Goal: Transaction & Acquisition: Purchase product/service

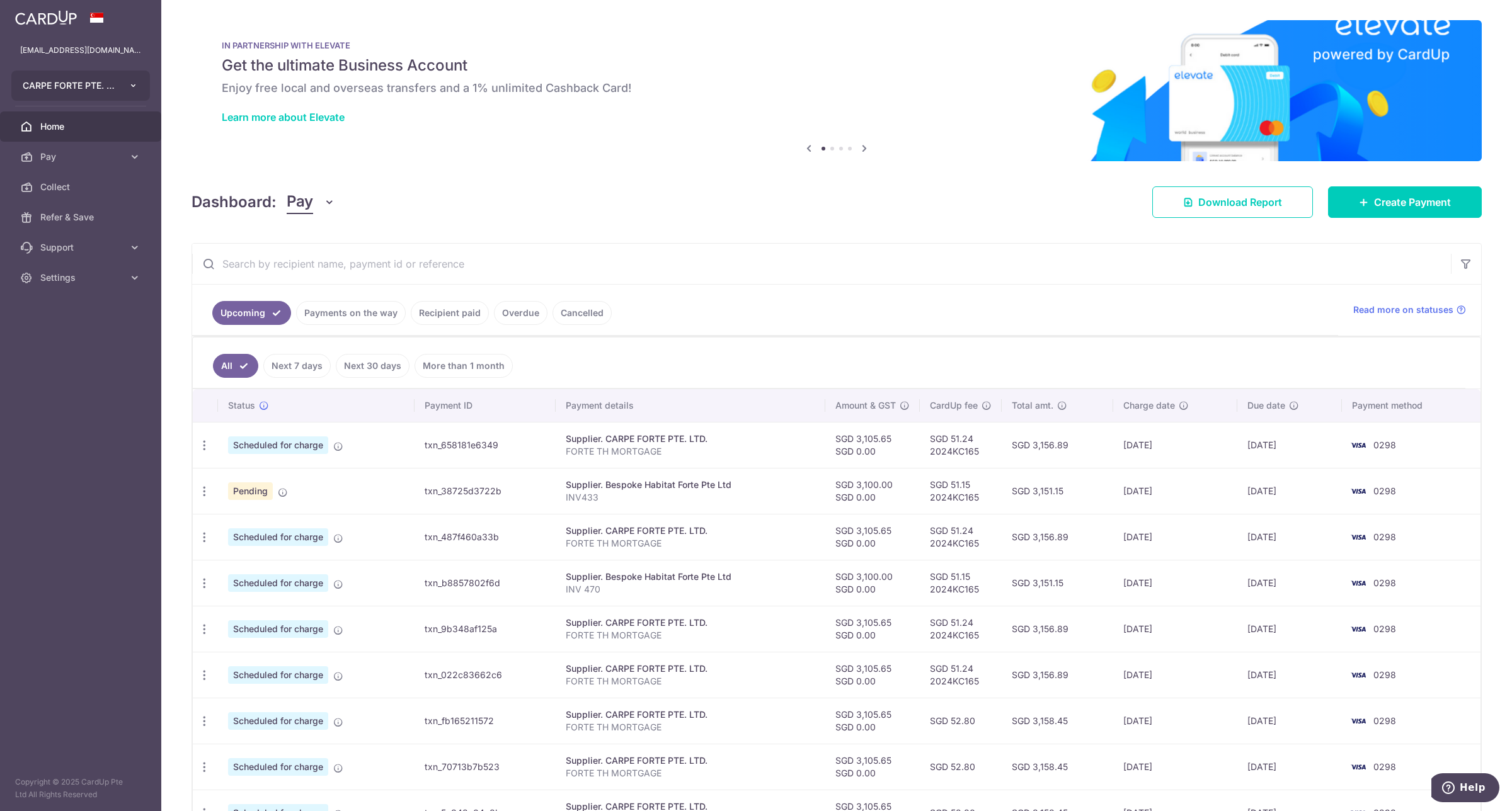
click at [118, 83] on button "CARPE FORTE PTE. LTD." at bounding box center [81, 85] width 139 height 30
click at [104, 178] on link "NORTHERN YULE PTE. LTD." at bounding box center [83, 178] width 143 height 22
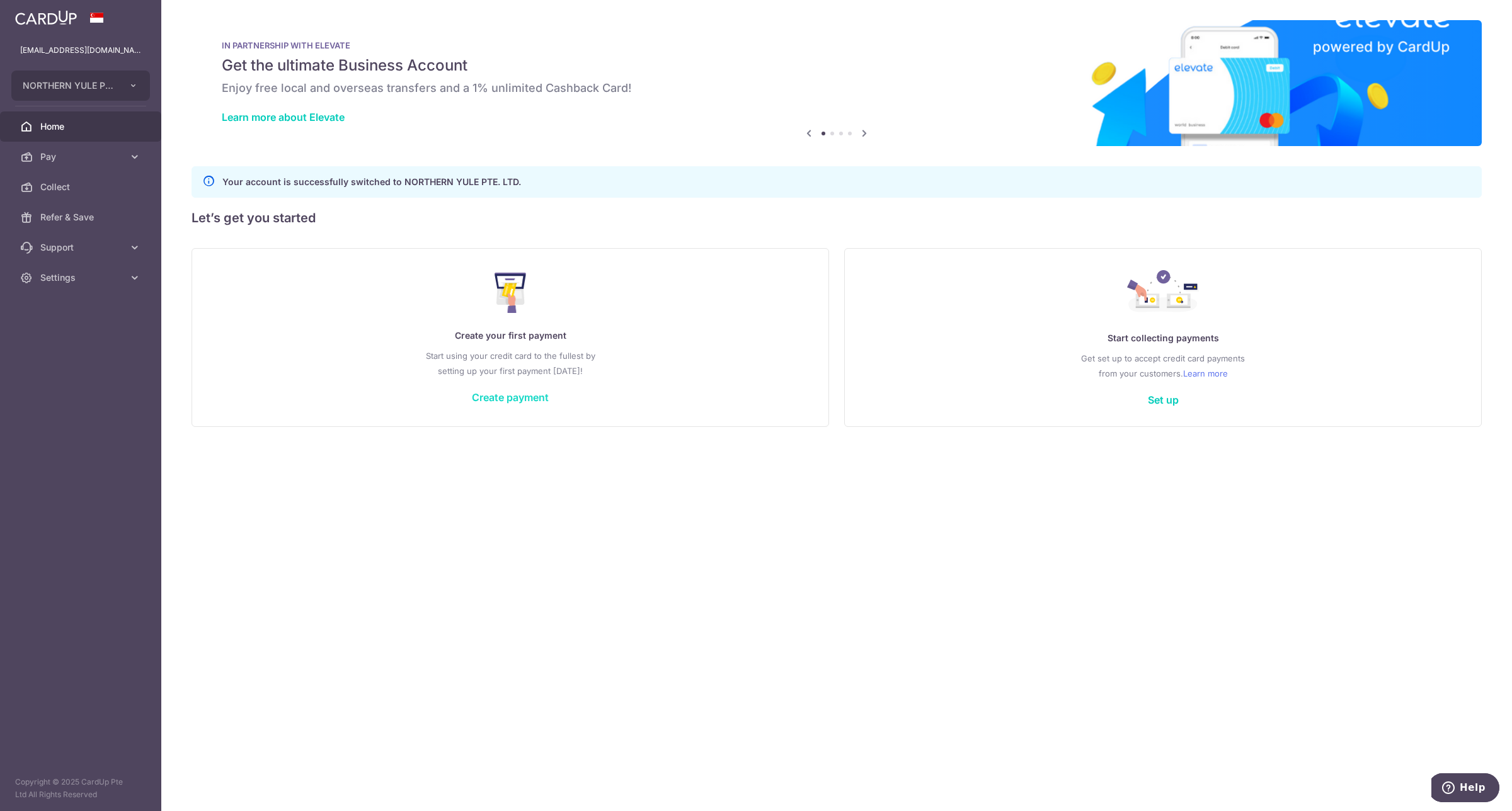
click at [511, 395] on link "Create payment" at bounding box center [511, 397] width 77 height 12
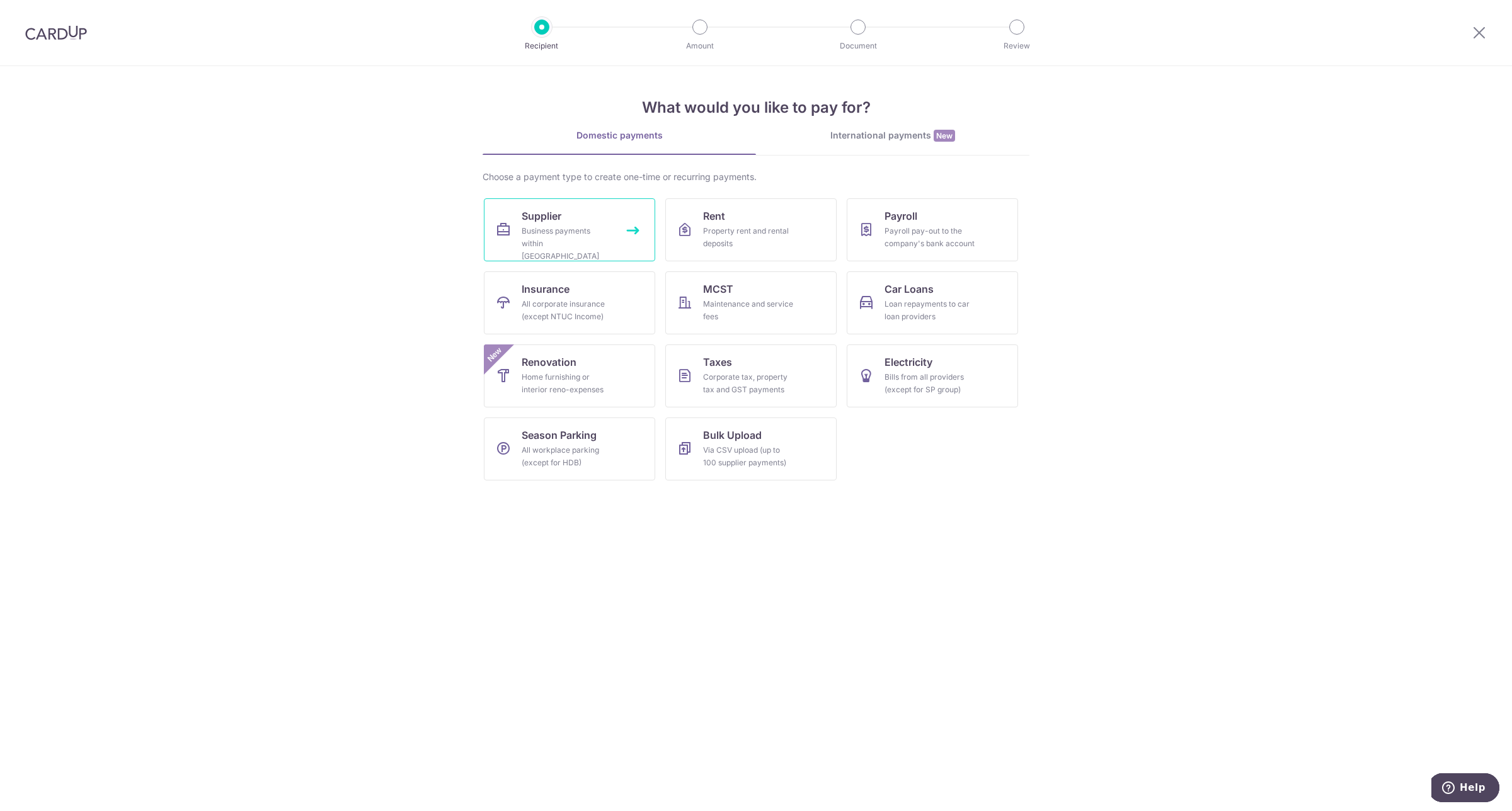
click at [567, 233] on div "Business payments within Singapore" at bounding box center [567, 243] width 91 height 37
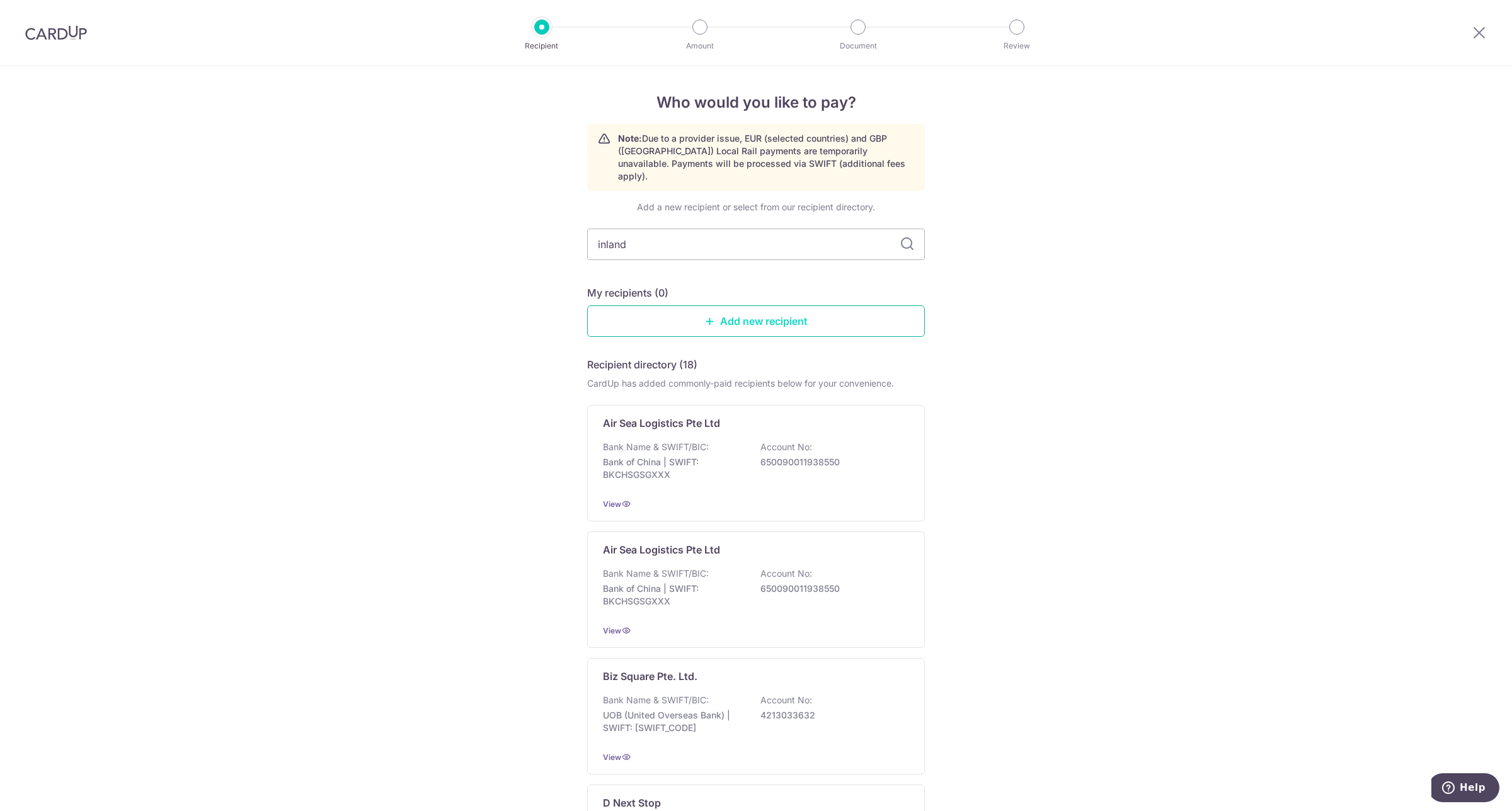
type input "inland"
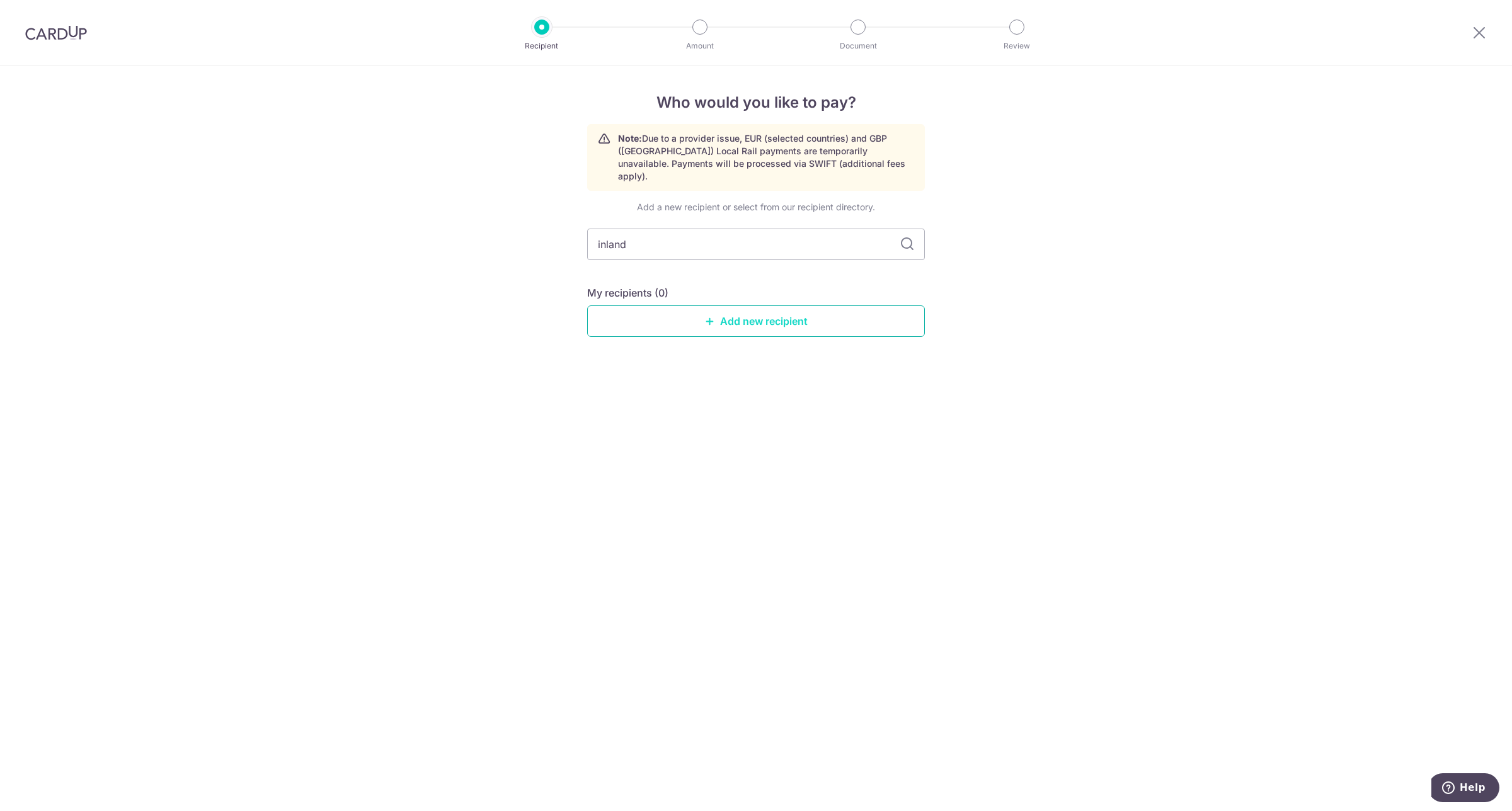
click at [818, 305] on link "Add new recipient" at bounding box center [756, 321] width 337 height 32
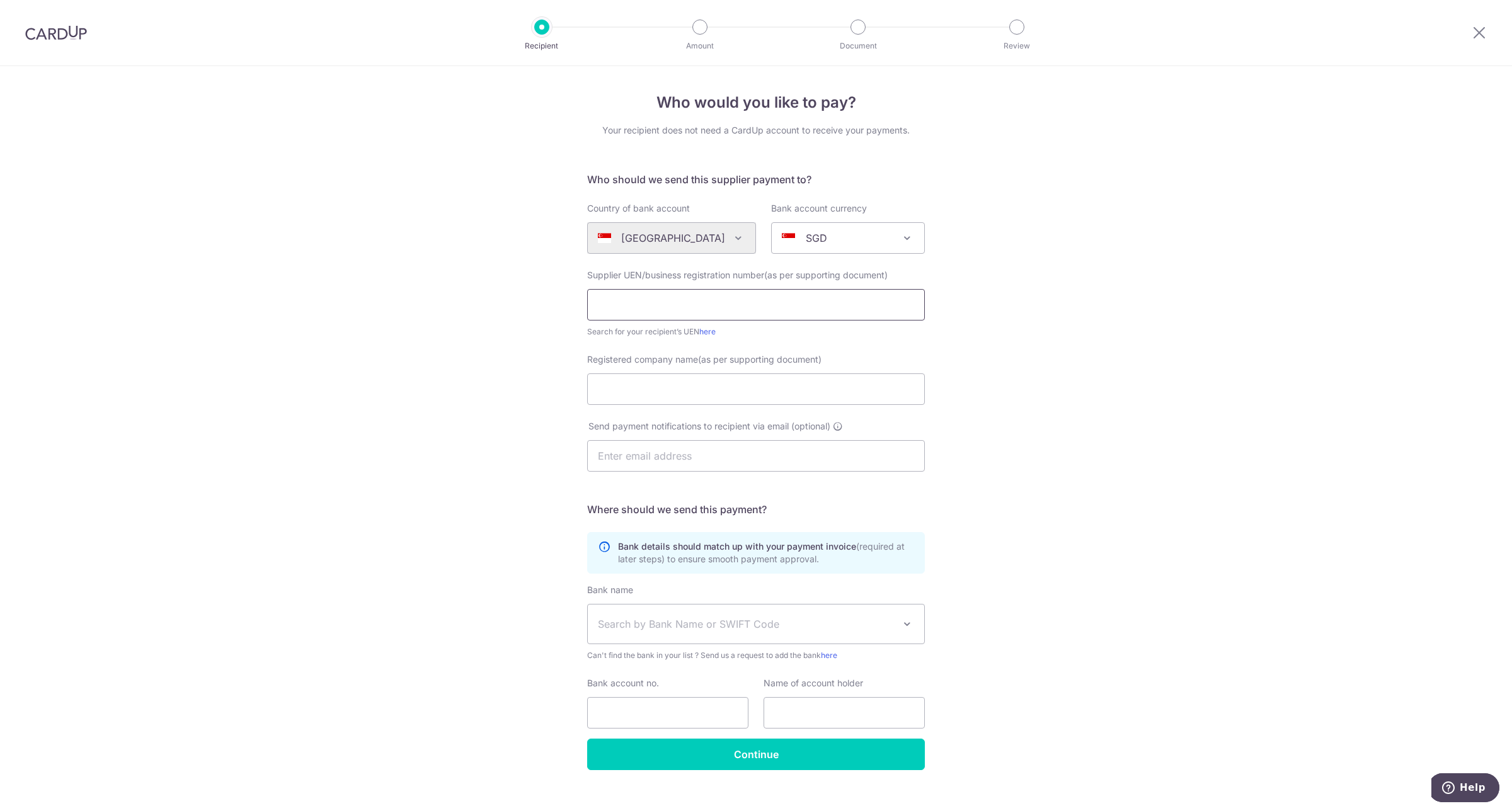
click at [798, 311] on input "text" at bounding box center [756, 305] width 337 height 32
paste input "T08GB0020K"
type input "T08GB0020K"
click at [700, 384] on input "Registered company name(as per supporting document)" at bounding box center [756, 390] width 337 height 32
type input "Inland Revenue Authority of Singapore"
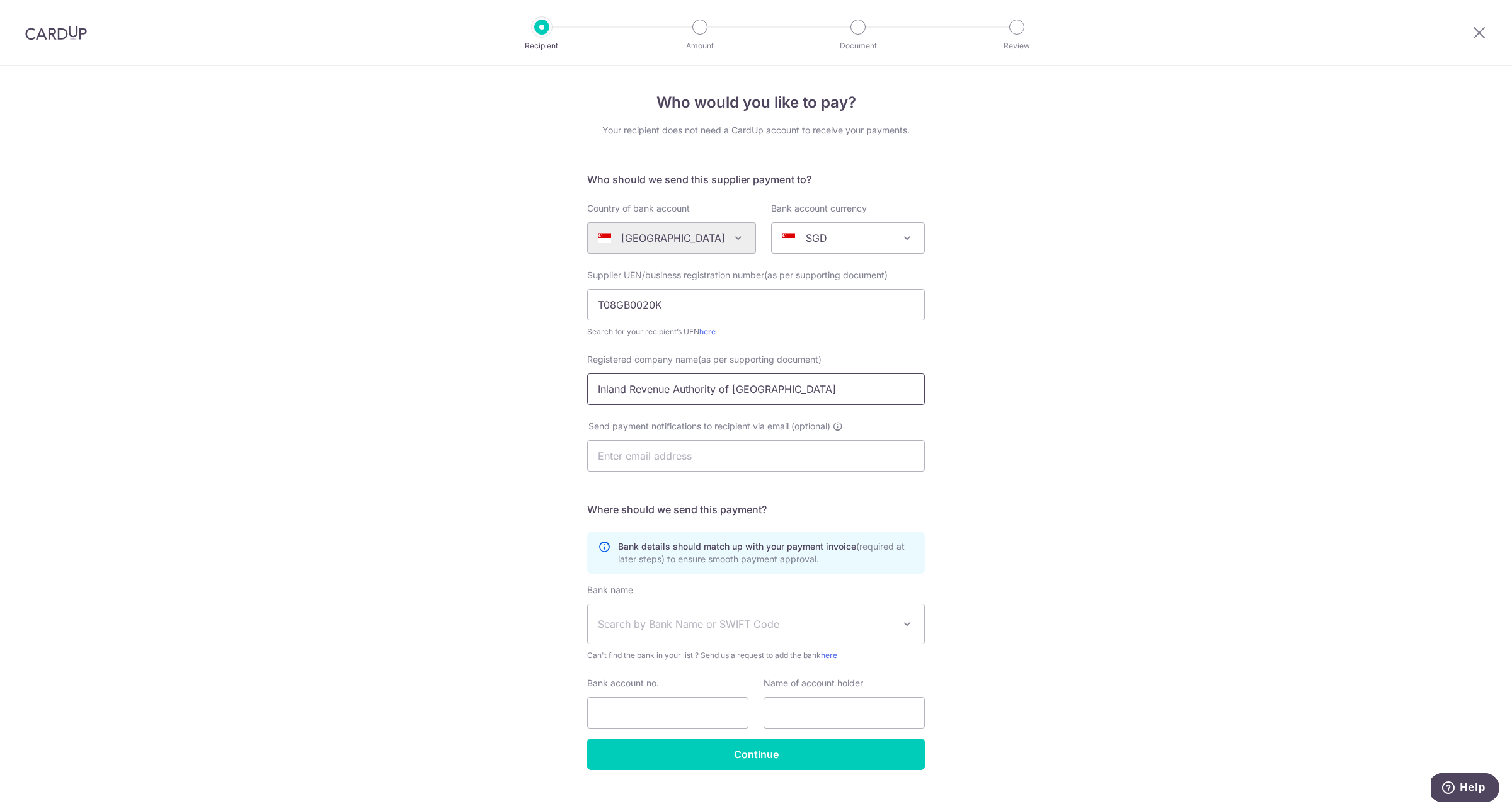
scroll to position [18, 0]
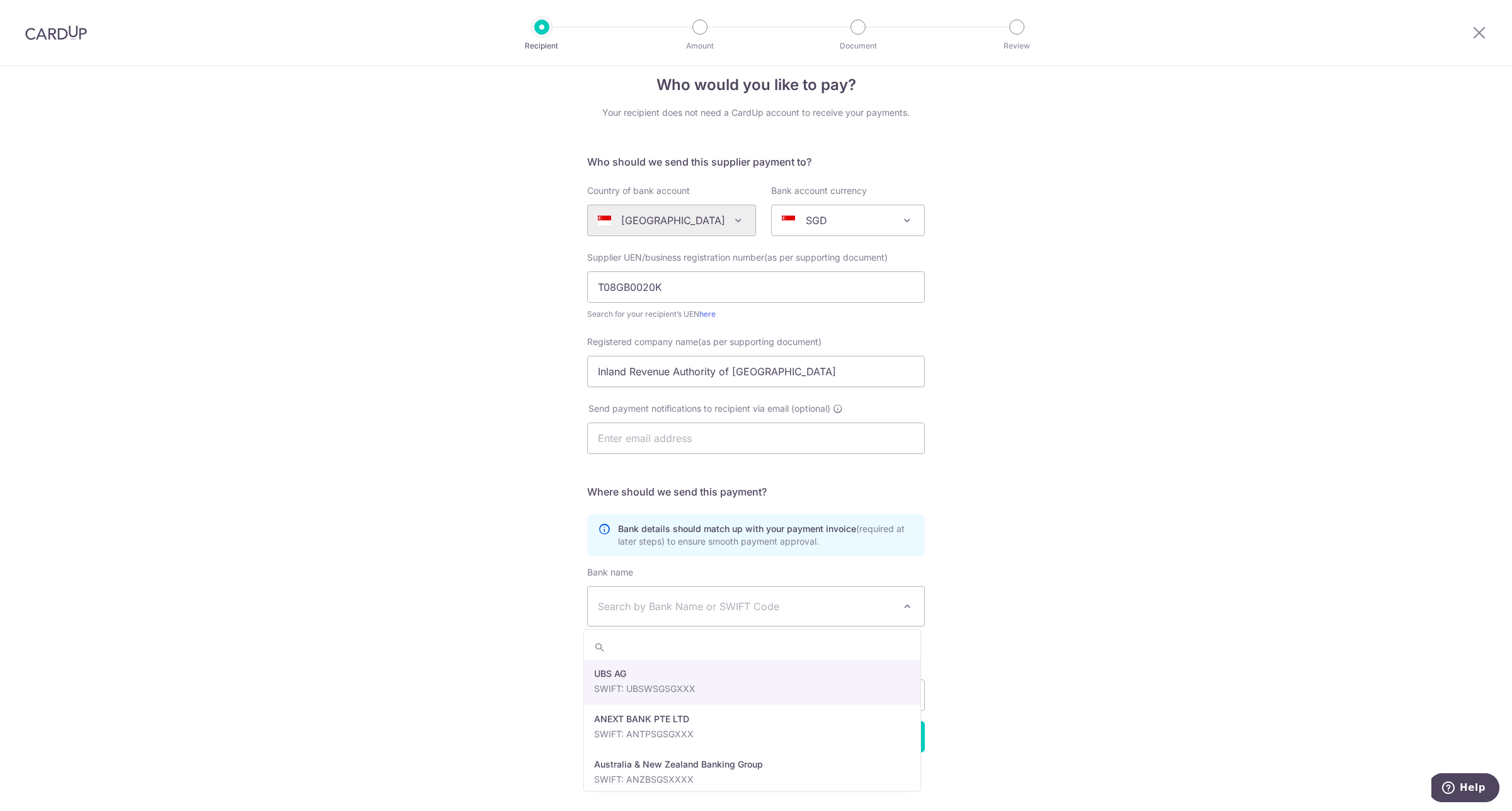
click at [674, 599] on span "Search by Bank Name or SWIFT Code" at bounding box center [746, 607] width 296 height 15
type input "dbs"
select select "6"
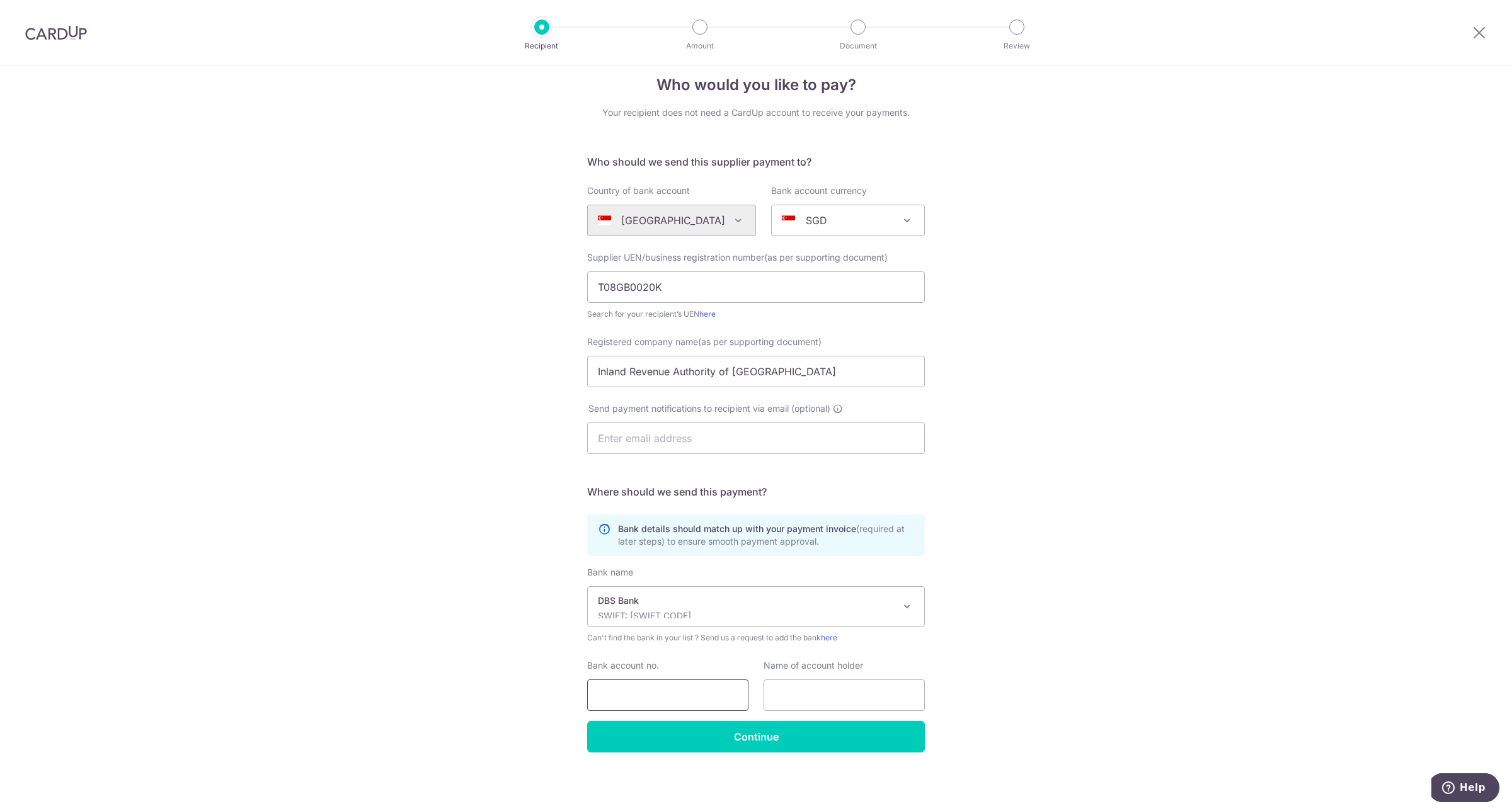
click at [685, 697] on input "Bank account no." at bounding box center [668, 696] width 161 height 32
paste input "0010468600"
type input "0010468600"
click at [809, 698] on input "text" at bounding box center [844, 696] width 161 height 32
click at [776, 697] on input "CCommissioner of Stamp Duties" at bounding box center [844, 696] width 161 height 32
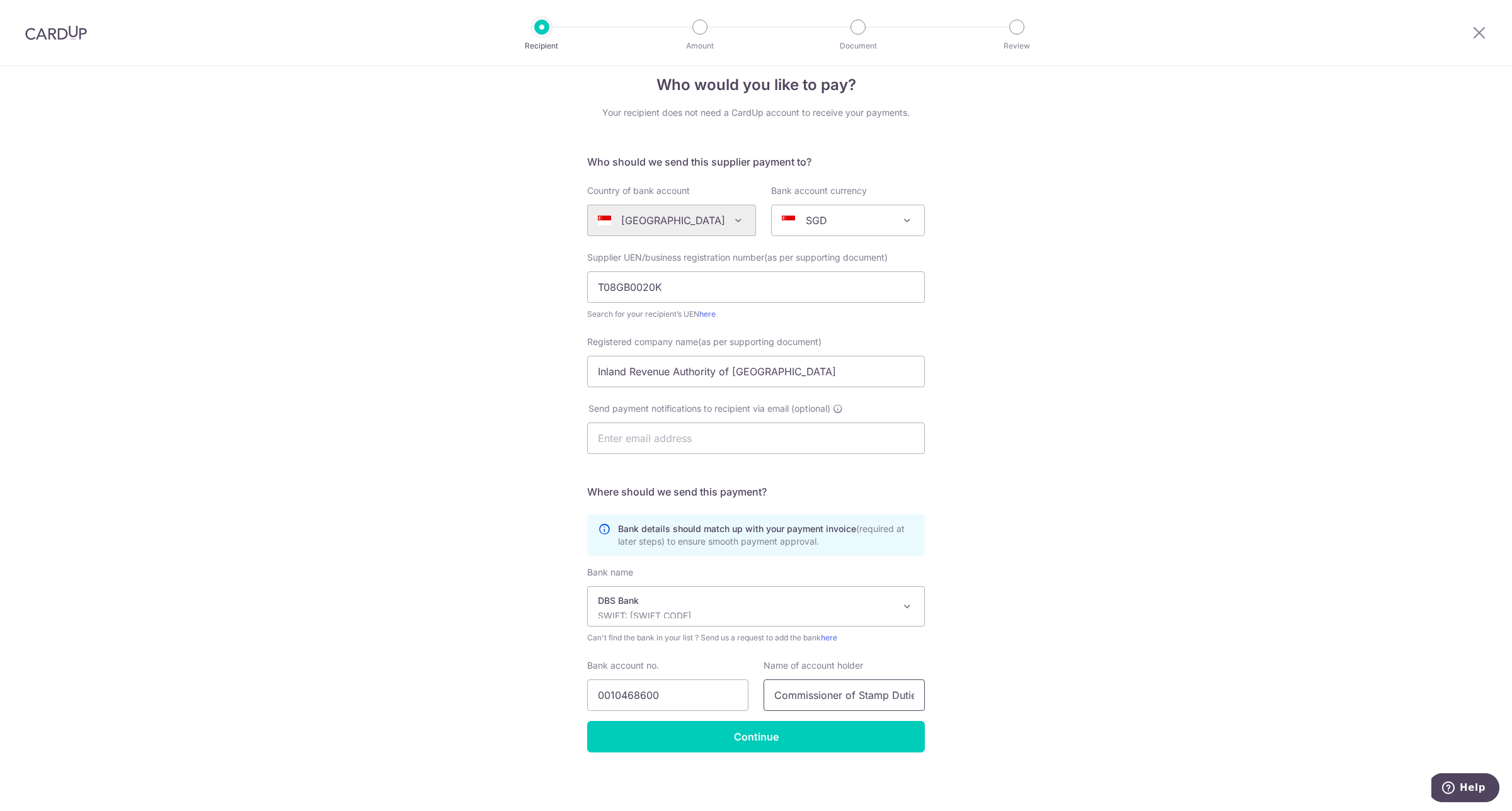
click at [901, 703] on input "Commissioner of Stamp Duties" at bounding box center [844, 696] width 161 height 32
type input "Commissioner of Stamp Duties"
click at [1175, 559] on div "Who would you like to pay? Your recipient does not need a CardUp account to rec…" at bounding box center [756, 430] width 1512 height 763
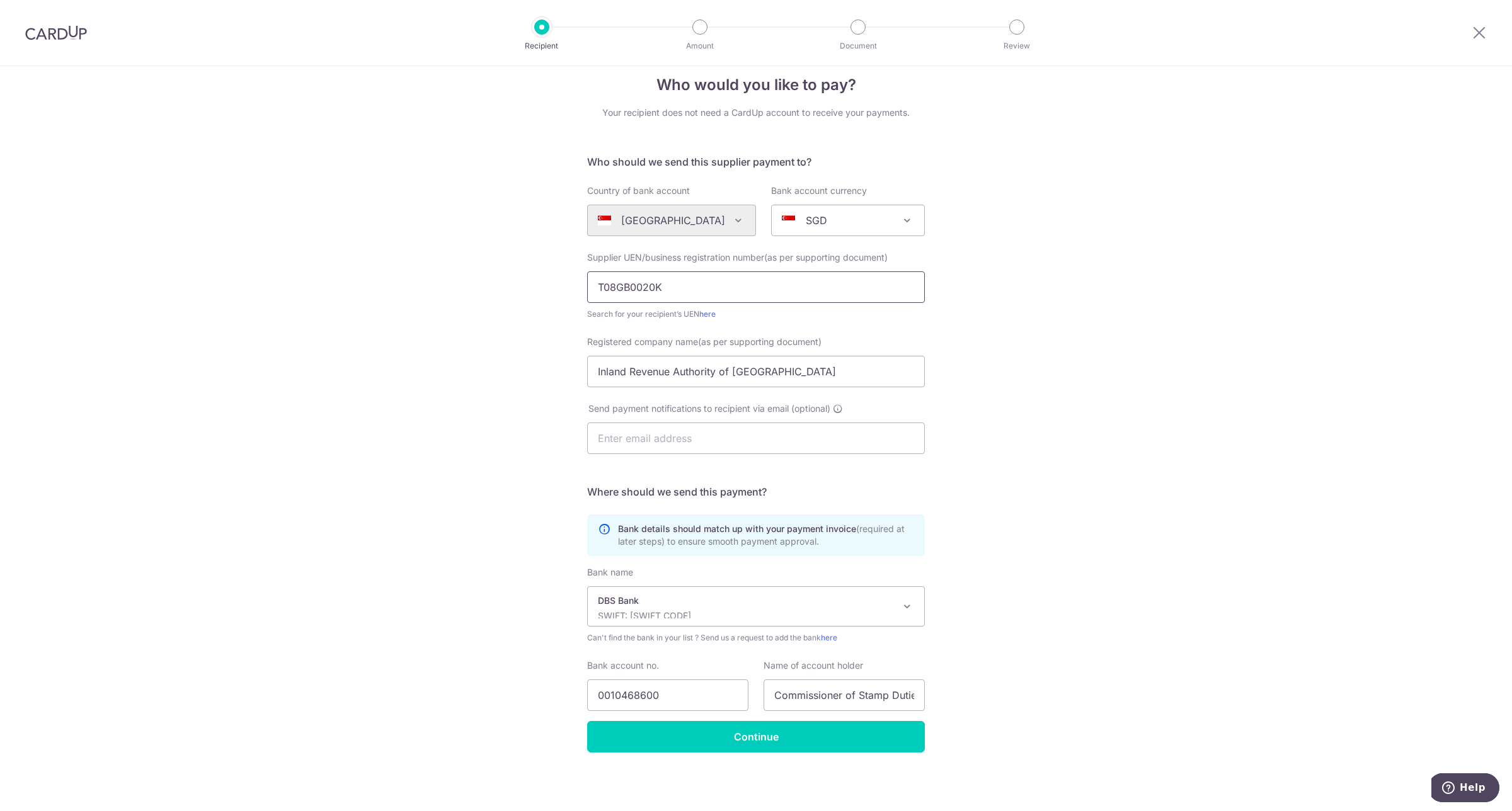
click at [594, 282] on input "T08GB0020K" at bounding box center [756, 288] width 337 height 32
click at [1093, 358] on div "Who would you like to pay? Your recipient does not need a CardUp account to rec…" at bounding box center [756, 430] width 1512 height 763
click at [777, 733] on input "Continue" at bounding box center [756, 737] width 337 height 32
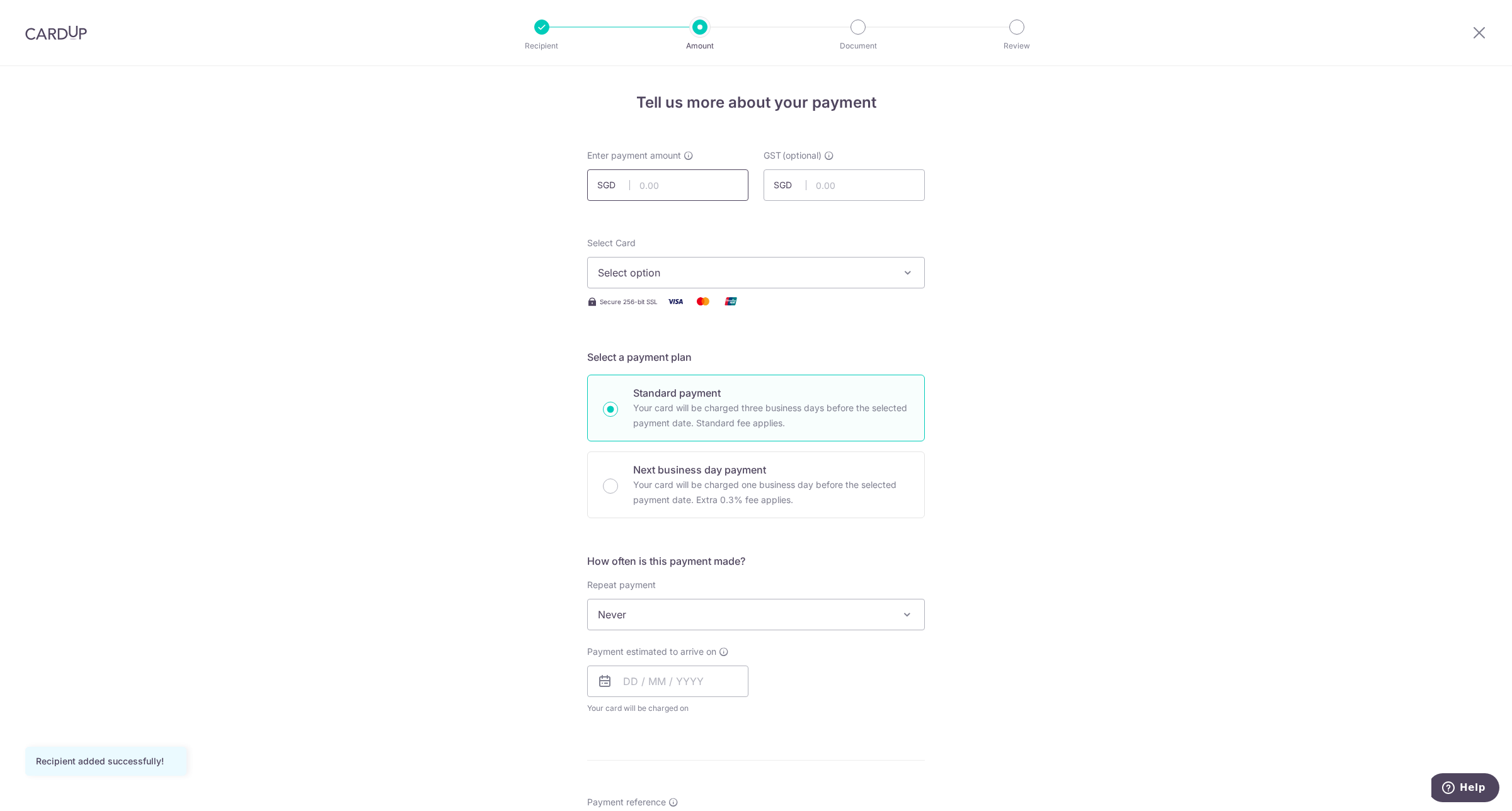
click at [711, 184] on input "text" at bounding box center [668, 185] width 161 height 32
type input "27,200.00"
click at [971, 201] on div "Tell us more about your payment Enter payment amount SGD 27,200.00 27200.00 GST…" at bounding box center [756, 678] width 1512 height 1224
click at [846, 278] on span "Select option" at bounding box center [744, 273] width 293 height 15
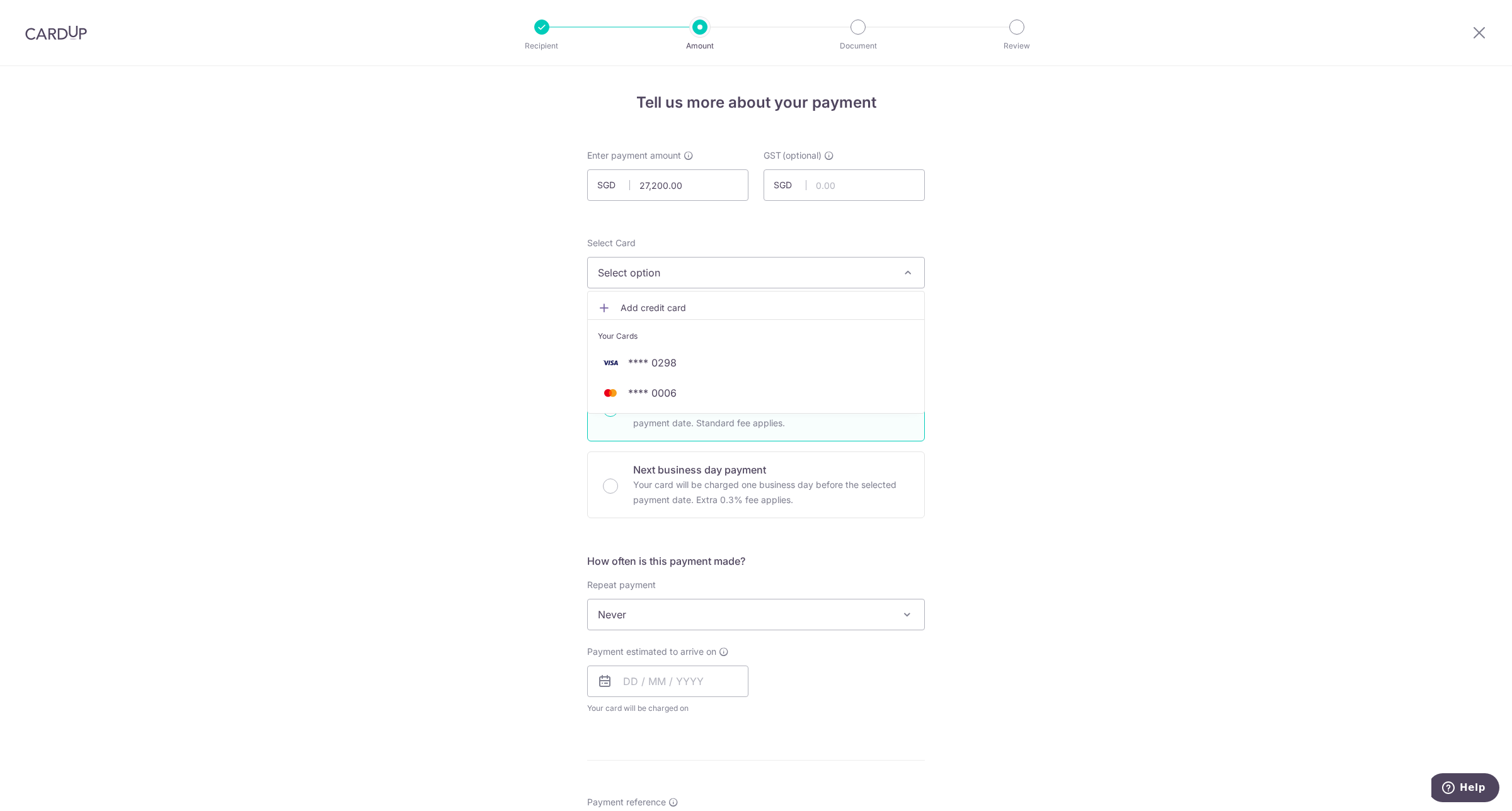
click at [719, 296] on ul "Add credit card Your Cards **** 0298 **** 0006" at bounding box center [756, 352] width 337 height 123
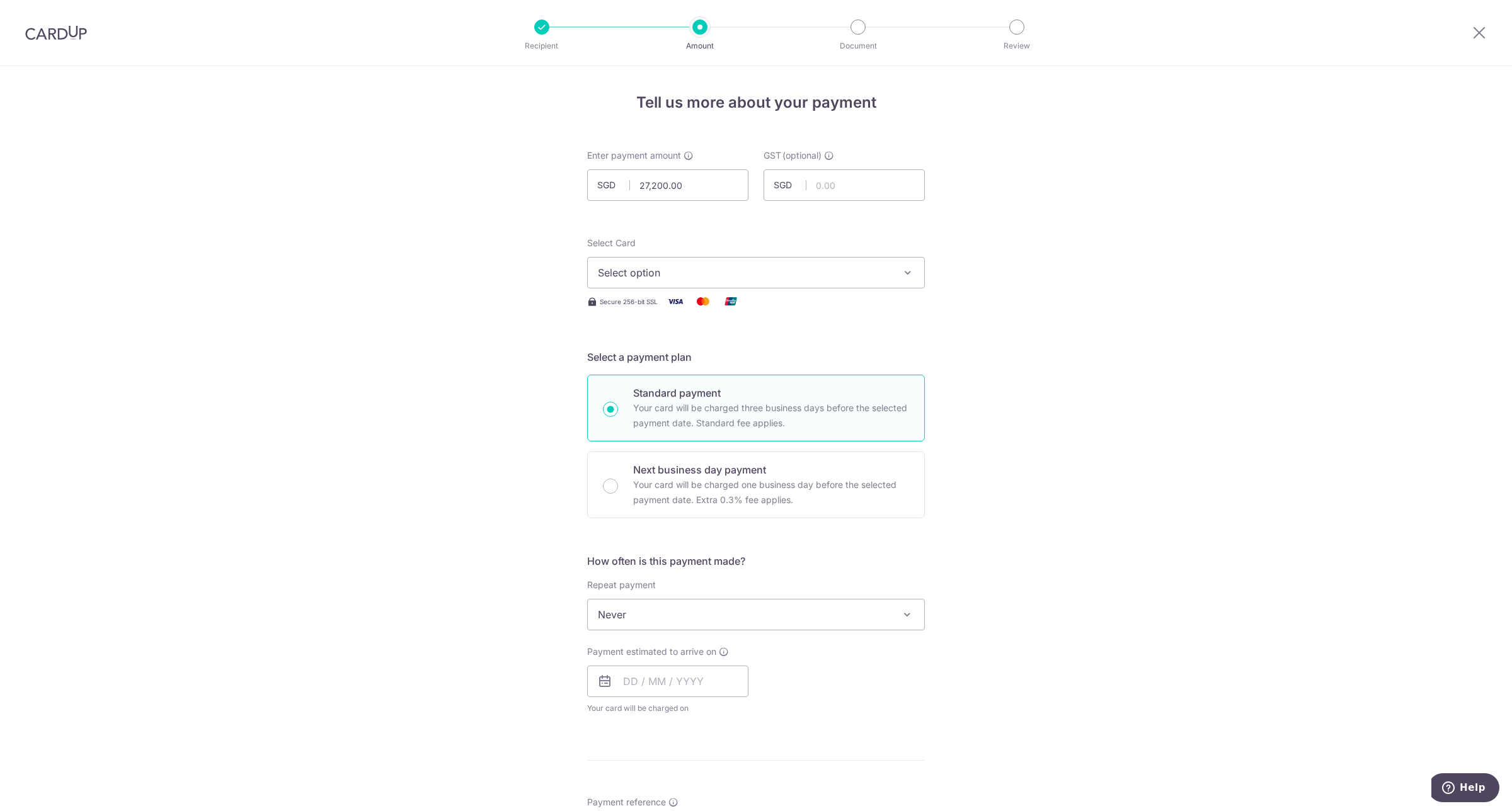
click at [749, 274] on span "Select option" at bounding box center [744, 273] width 293 height 15
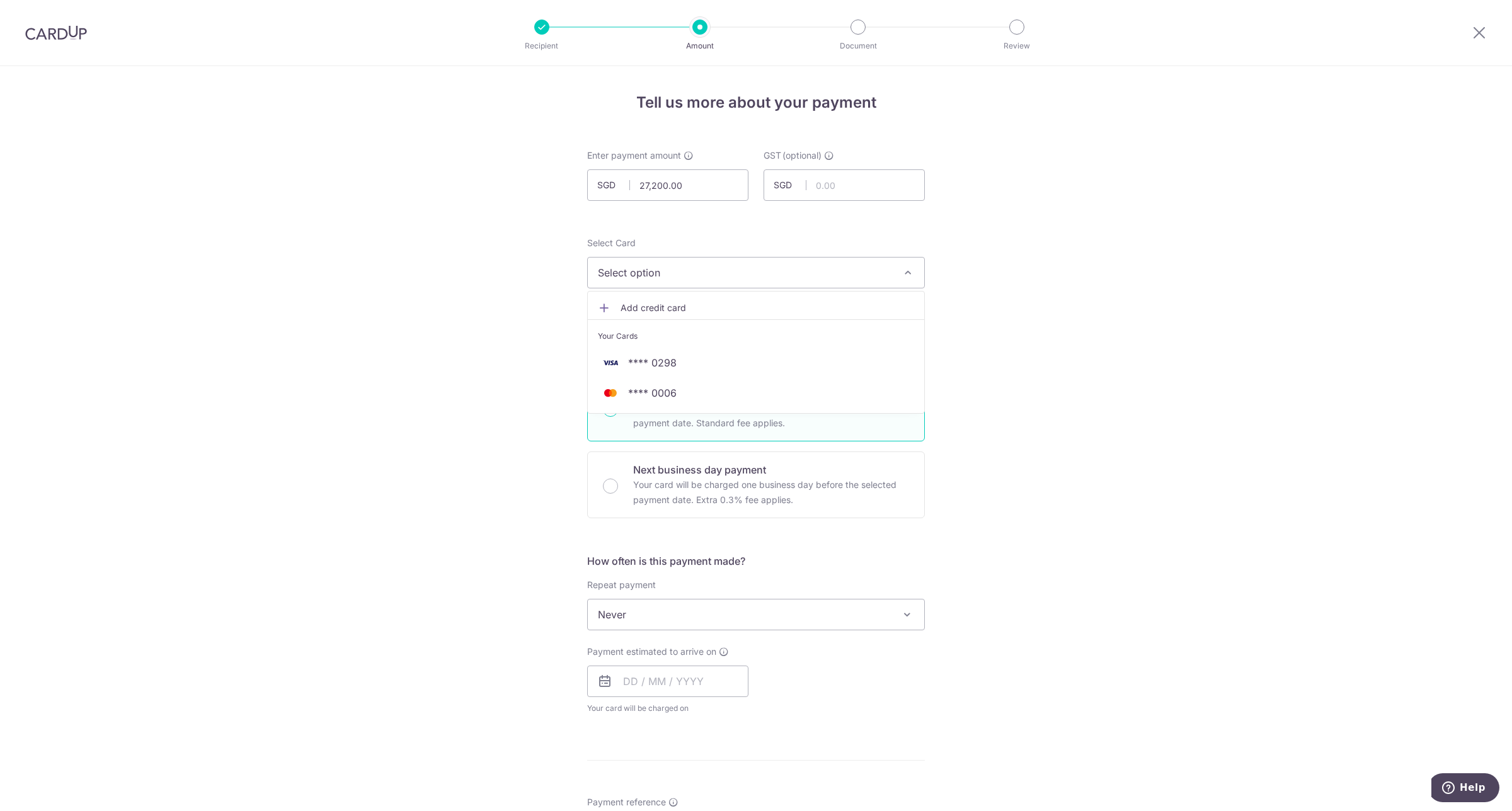
click at [684, 313] on span "Add credit card" at bounding box center [766, 307] width 293 height 12
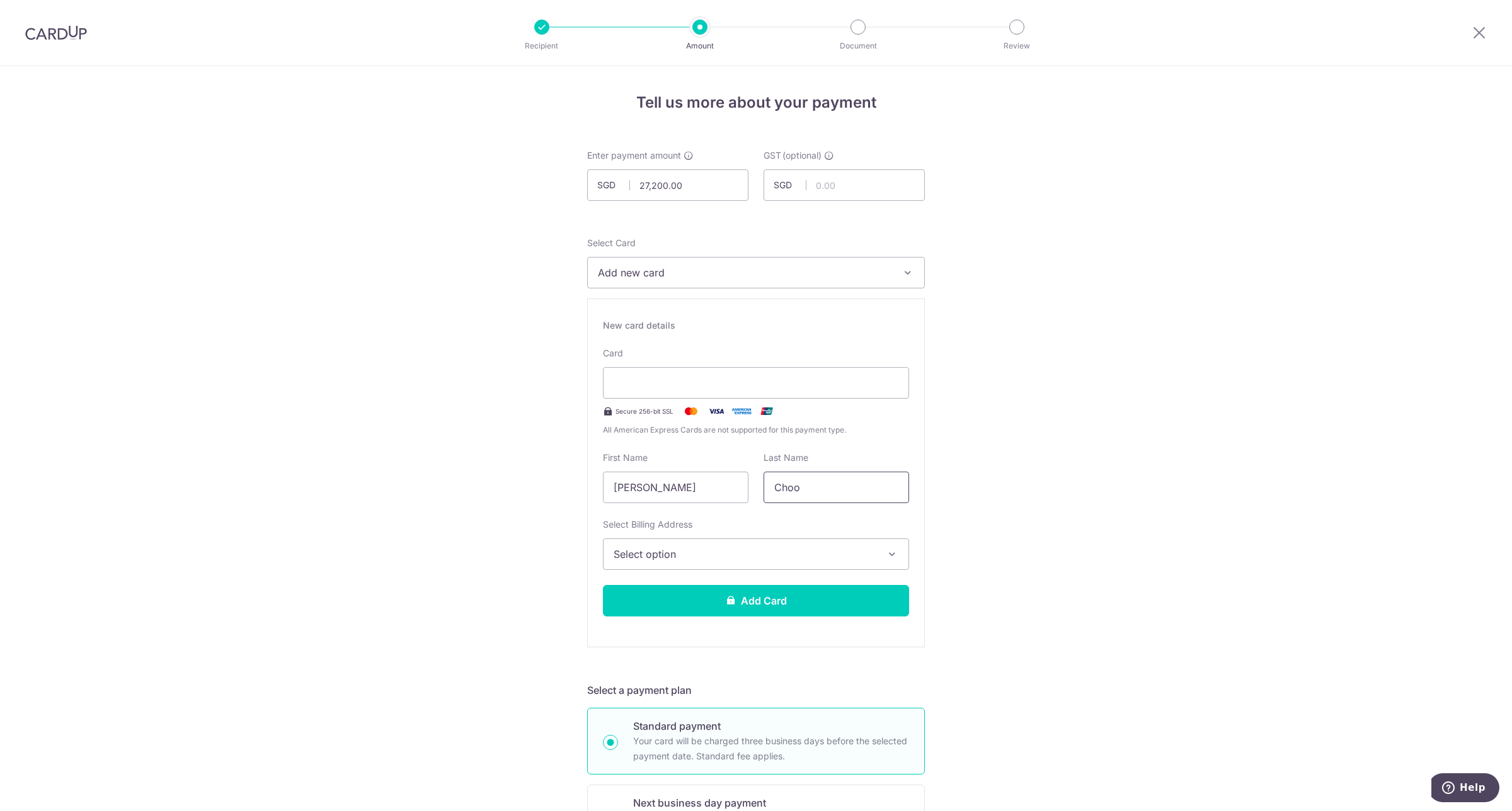
drag, startPoint x: 837, startPoint y: 488, endPoint x: 618, endPoint y: 513, distance: 220.4
click at [618, 513] on div "New card details Card Secure 256-bit SSL All American Express Cards are not sup…" at bounding box center [756, 473] width 337 height 349
type input "Ngu"
drag, startPoint x: 689, startPoint y: 495, endPoint x: 473, endPoint y: 485, distance: 216.2
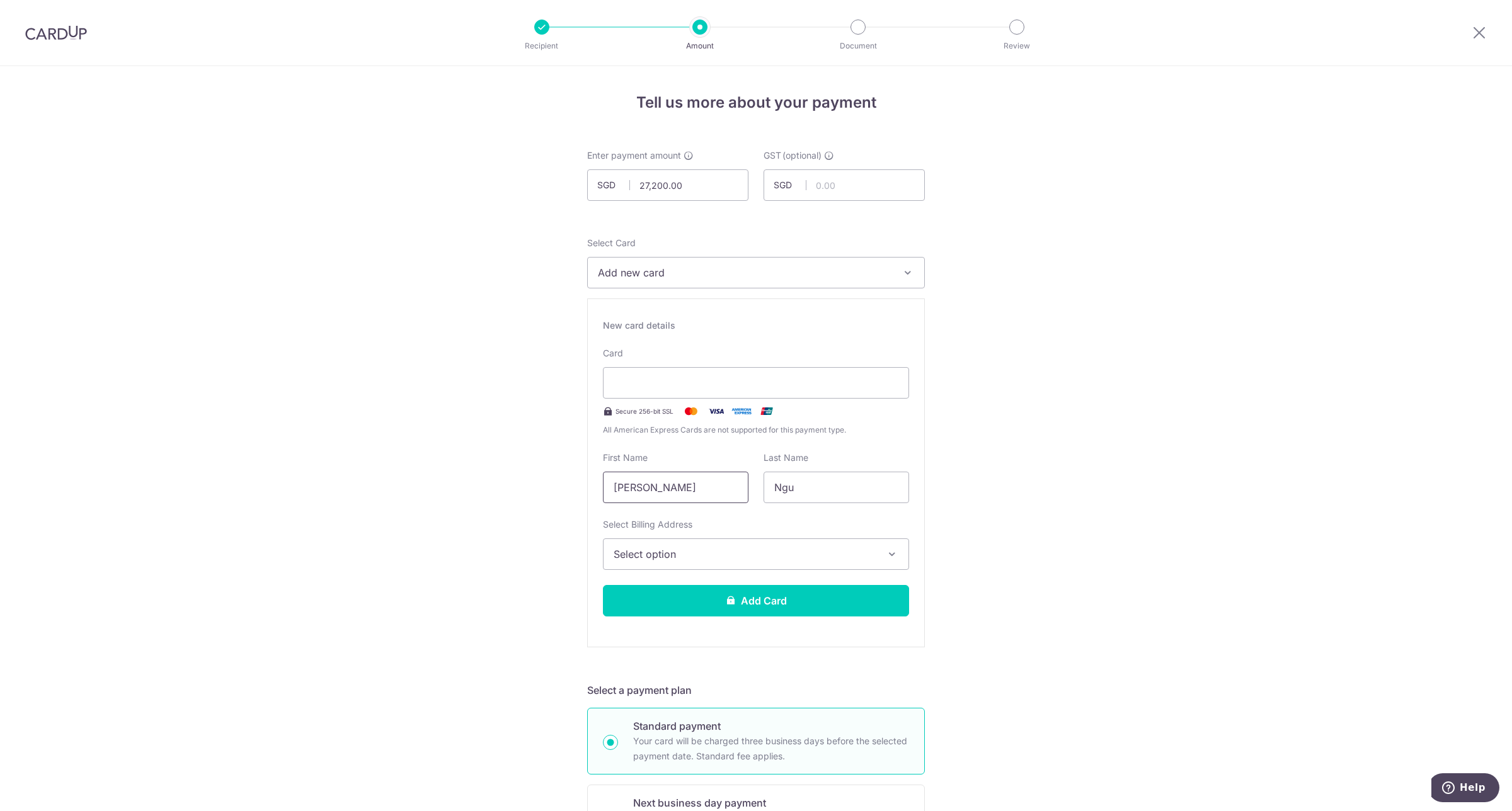
type input "Chi Ming"
click at [691, 536] on div "Select Billing Address Select option Add Billing Address My Billing Addresses 2…" at bounding box center [756, 543] width 306 height 52
click at [691, 543] on button "Select option" at bounding box center [756, 554] width 306 height 32
click at [759, 395] on div at bounding box center [756, 383] width 306 height 32
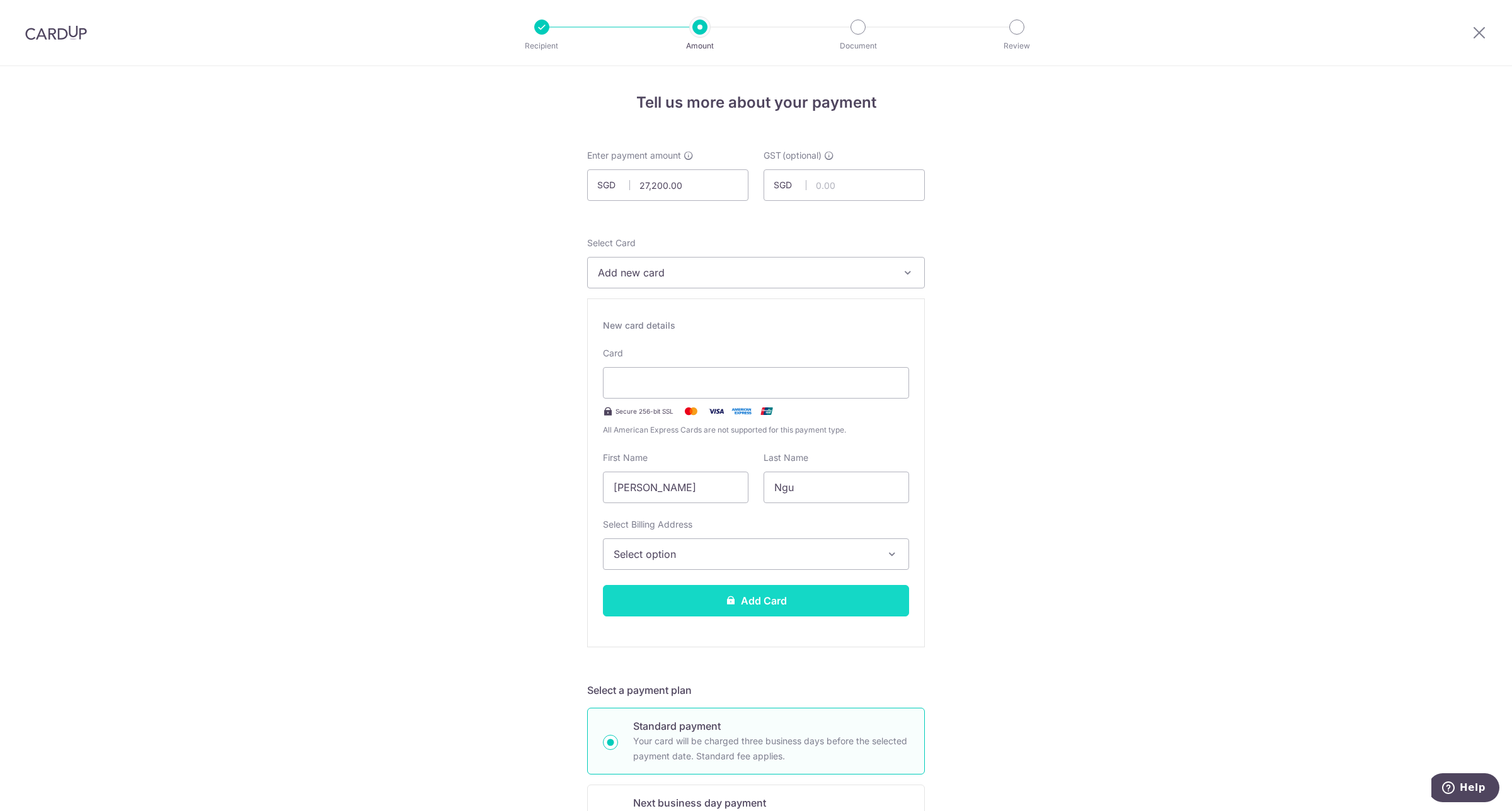
click at [802, 605] on button "Add Card" at bounding box center [756, 601] width 306 height 32
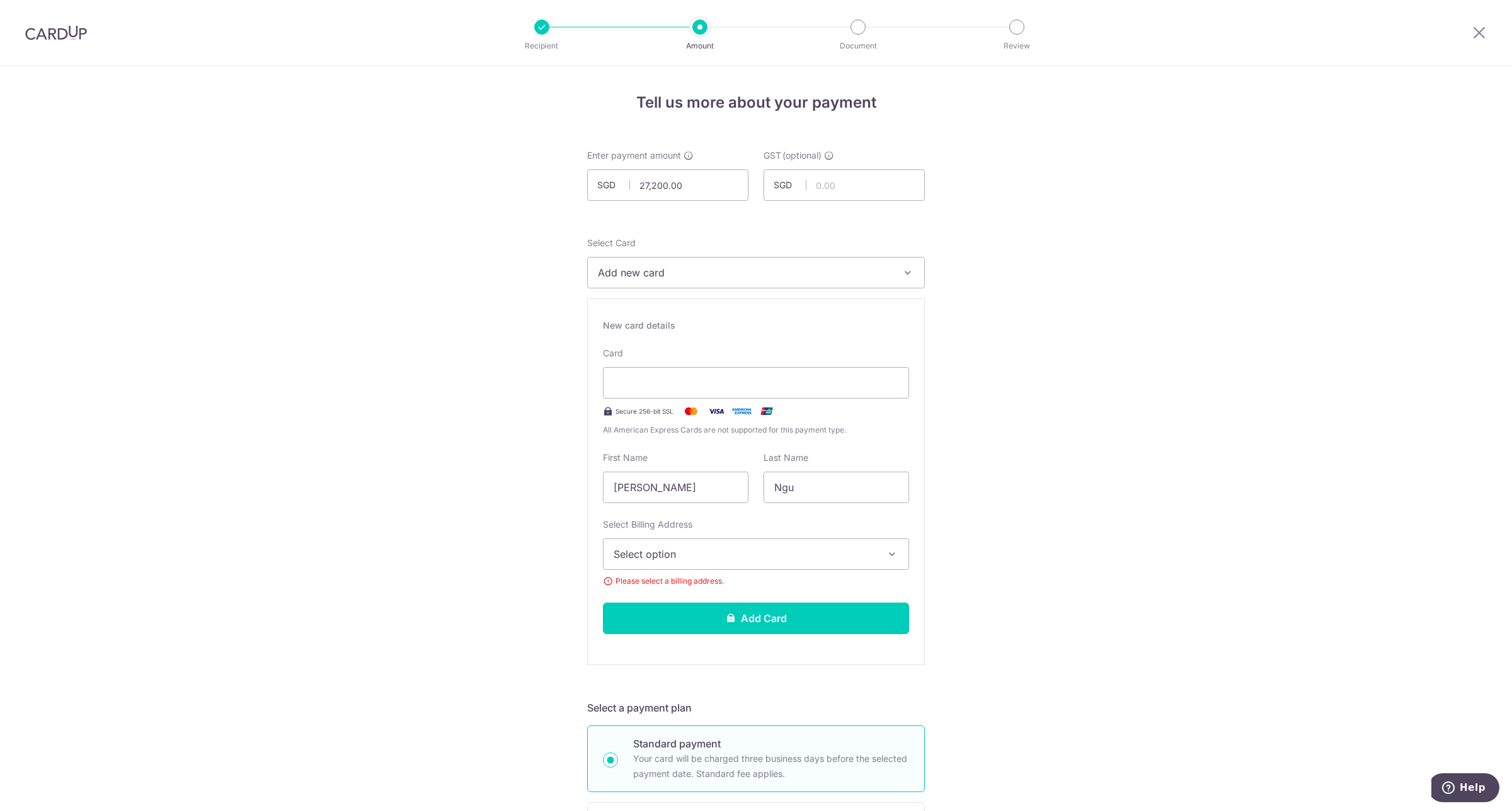
click at [817, 552] on span "Select option" at bounding box center [745, 554] width 262 height 15
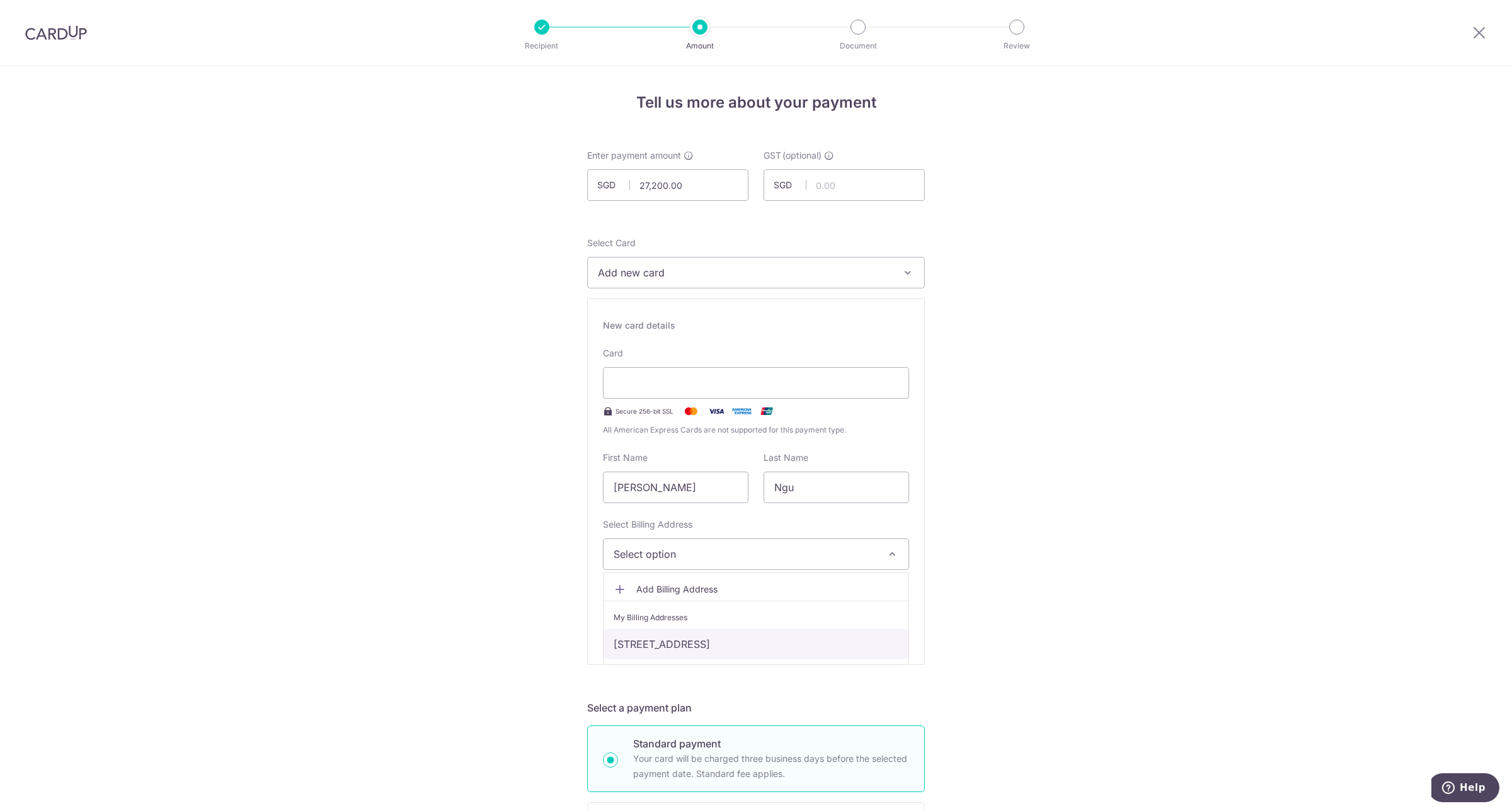
click at [685, 646] on link "23 Terrasse Lane, Singapore, Singapore-544775" at bounding box center [755, 644] width 304 height 30
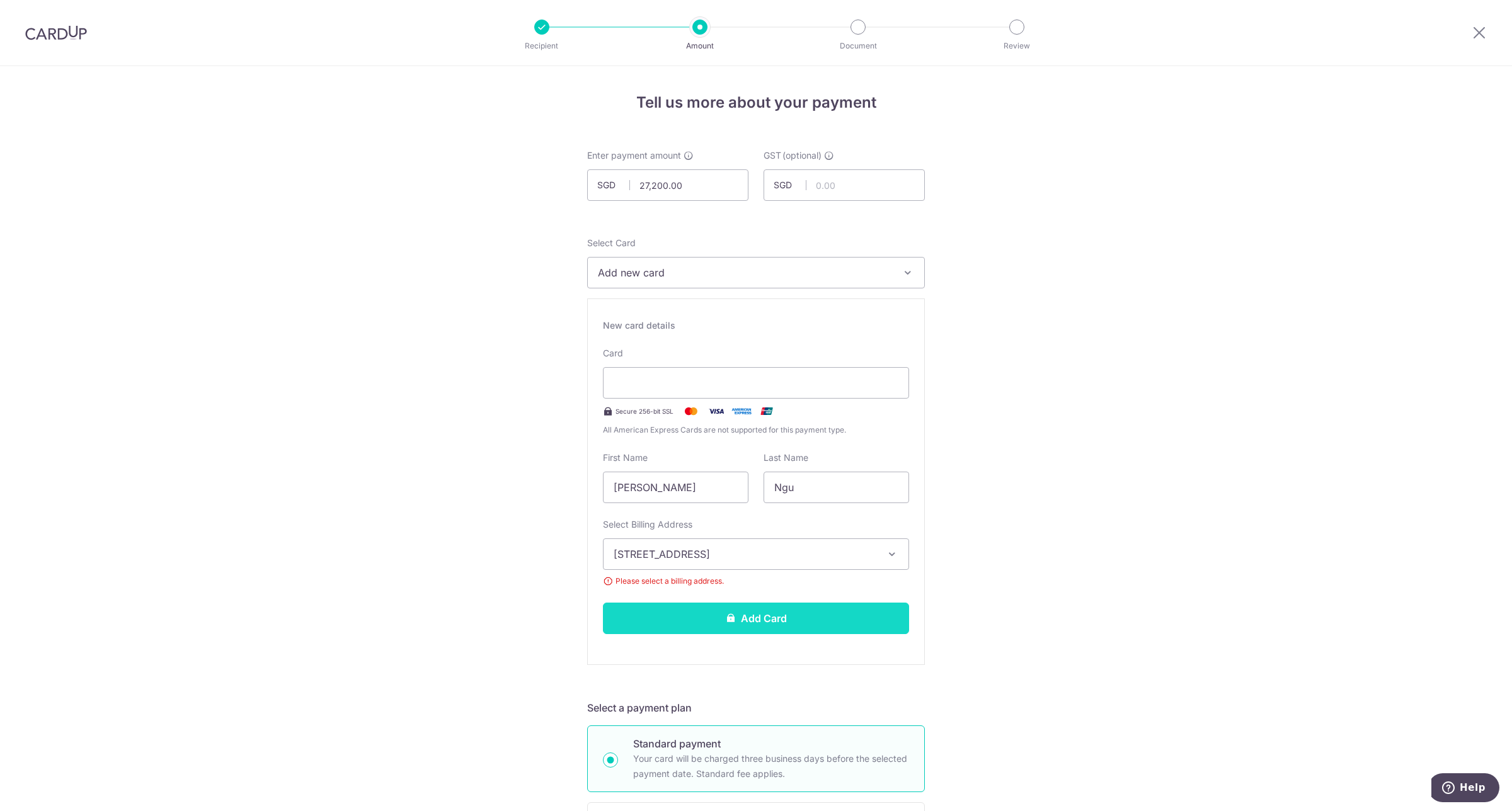
click at [782, 625] on button "Add Card" at bounding box center [756, 619] width 306 height 32
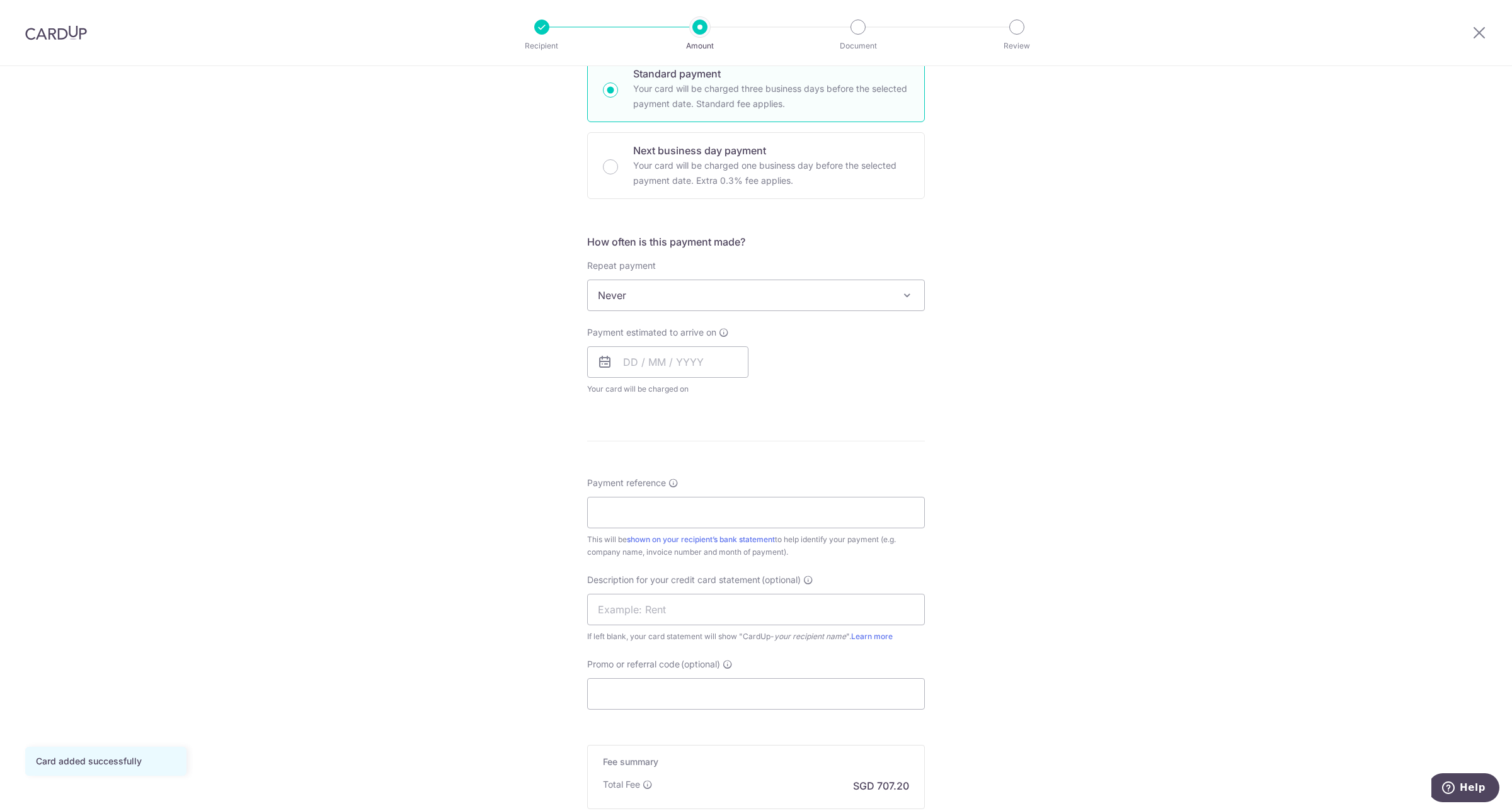
scroll to position [349, 0]
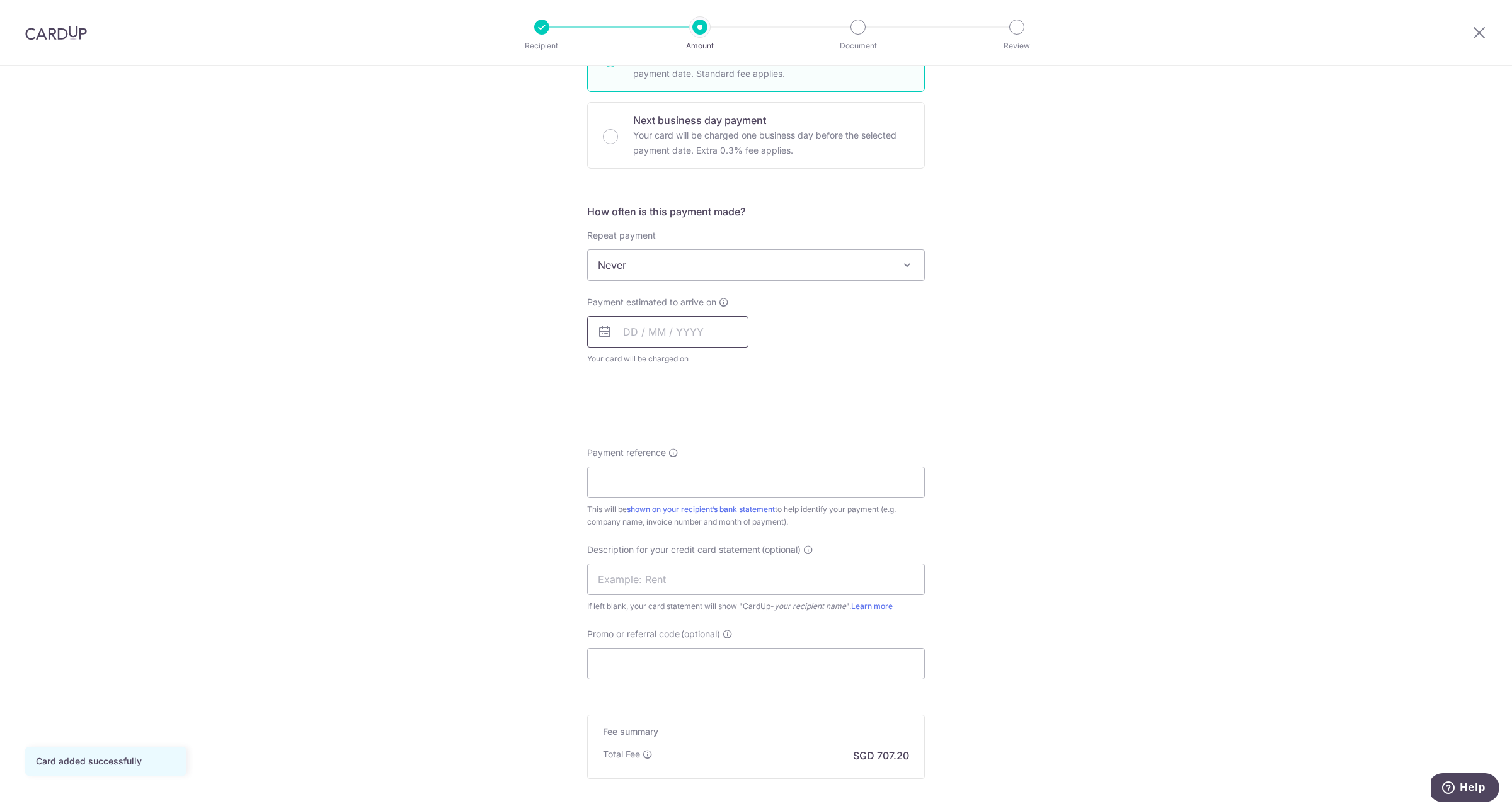
click at [628, 342] on input "text" at bounding box center [668, 332] width 161 height 32
click at [688, 477] on link "17" at bounding box center [689, 472] width 21 height 21
type input "17/09/2025"
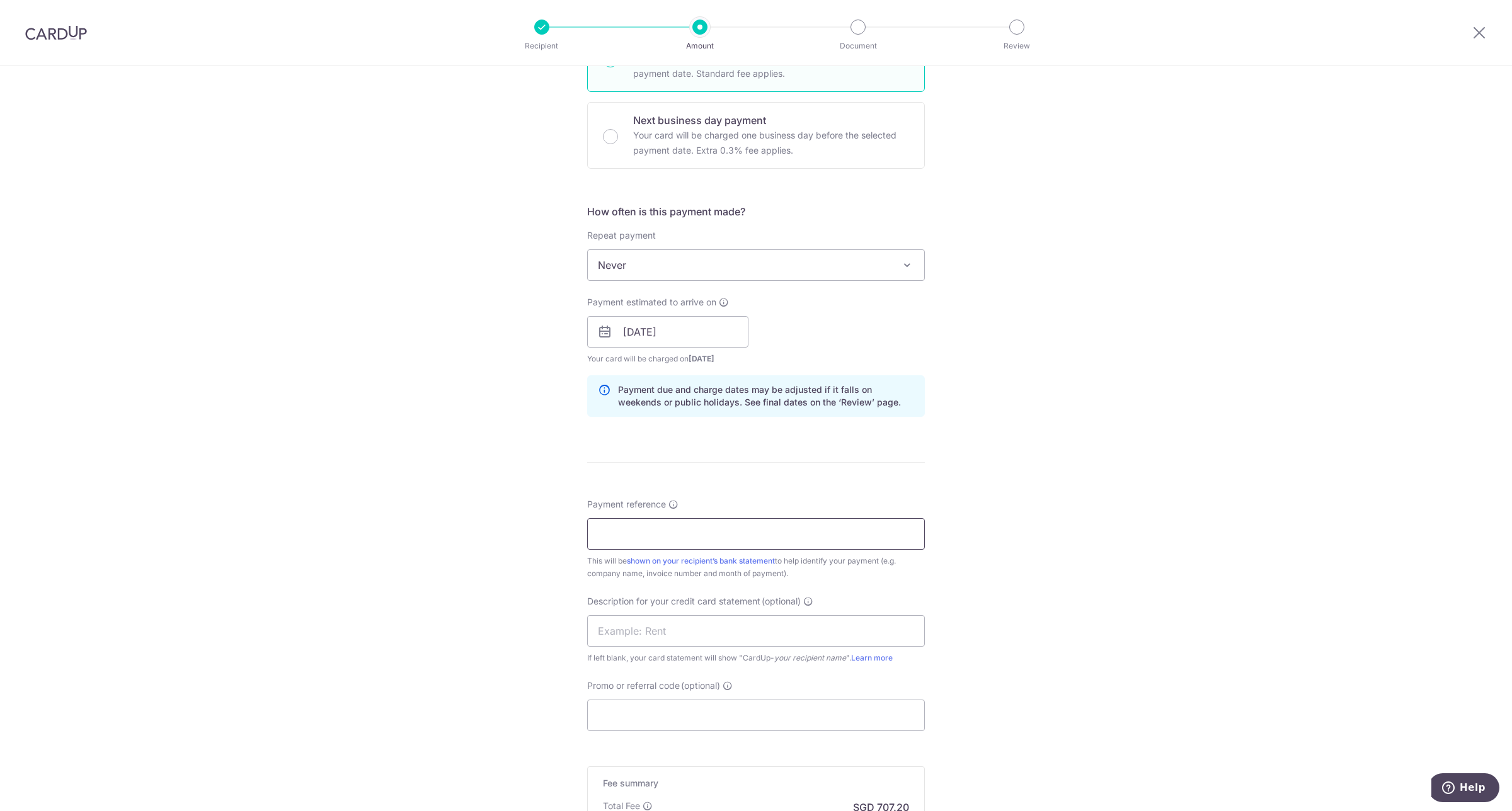
click at [792, 533] on input "Payment reference" at bounding box center [756, 534] width 337 height 32
paste input "2509100288704"
click at [594, 536] on input "2509100288704" at bounding box center [756, 534] width 337 height 32
type input "2509100288704"
click at [695, 711] on input "Promo or referral code (optional)" at bounding box center [756, 715] width 337 height 32
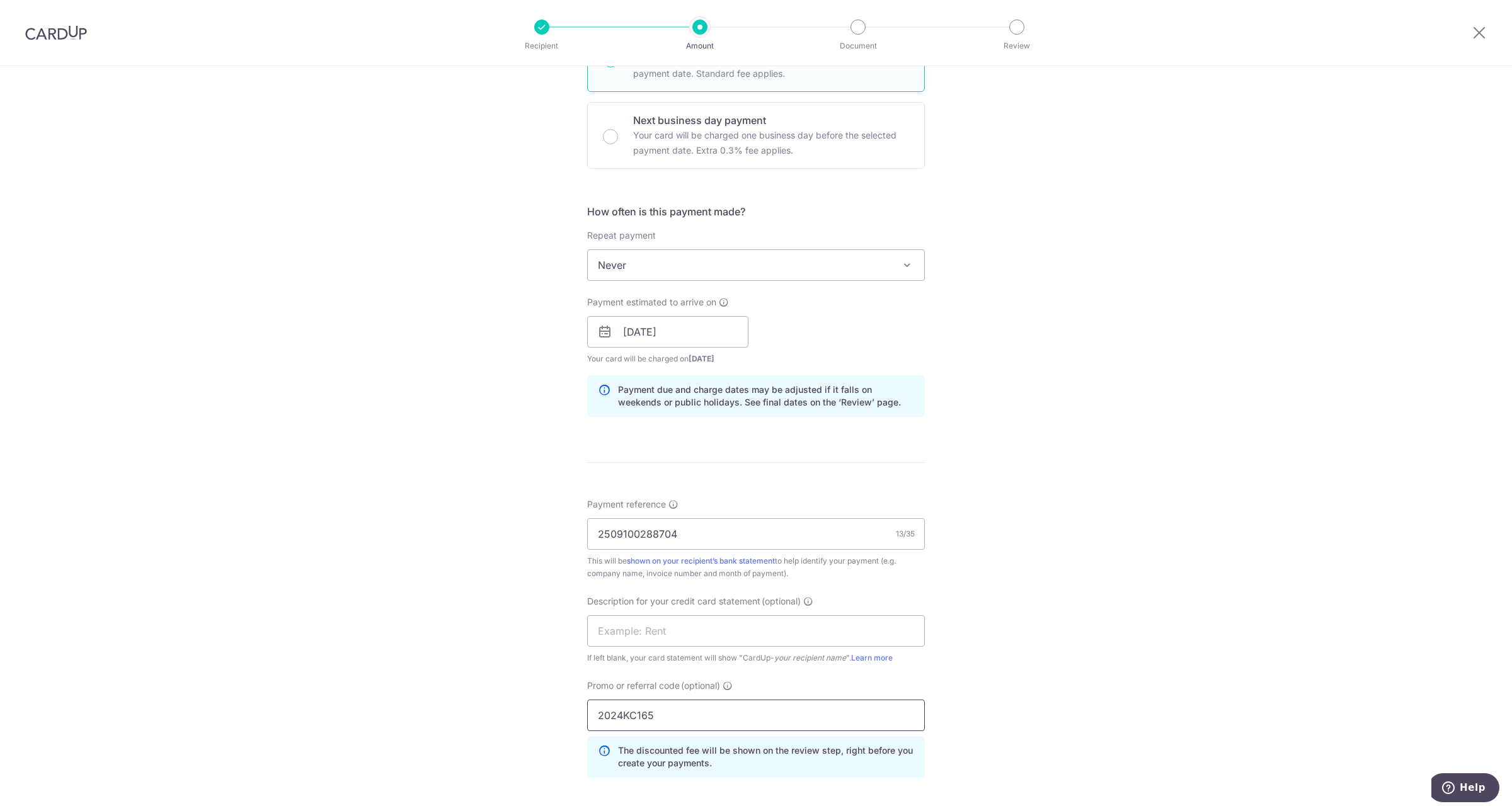
scroll to position [589, 0]
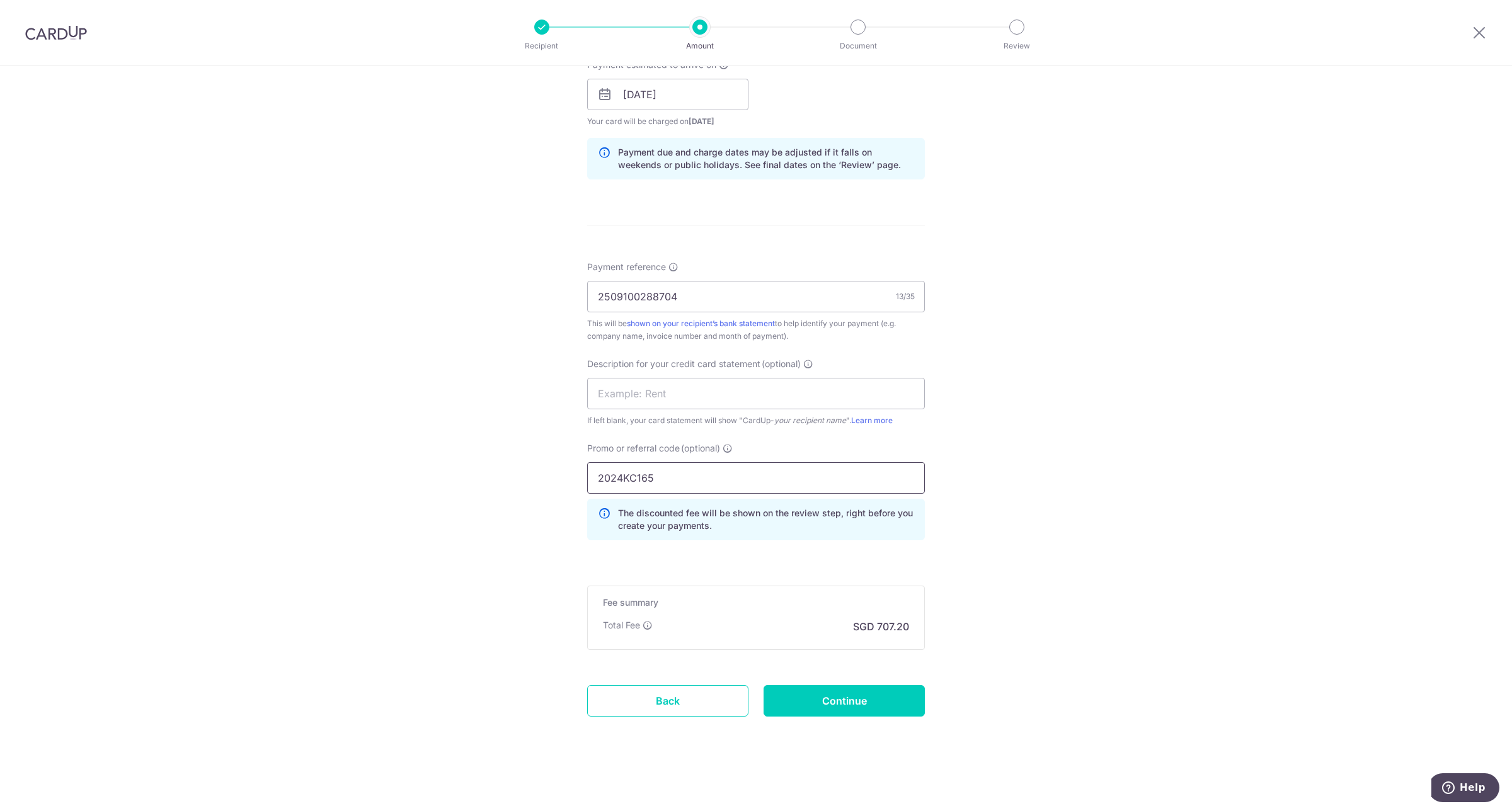
type input "2024KC165"
click at [845, 698] on input "Continue" at bounding box center [844, 701] width 161 height 32
type input "Create Schedule"
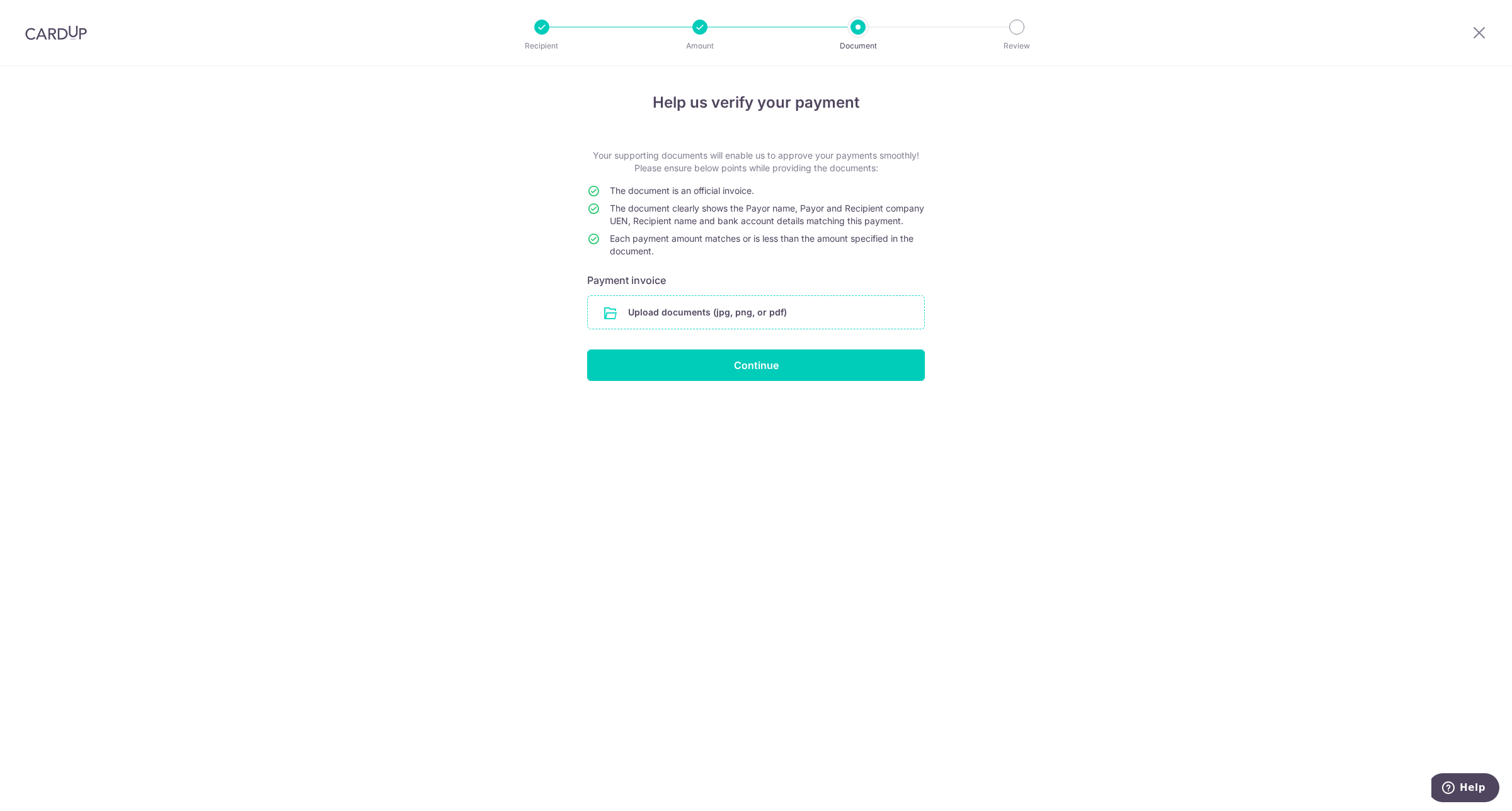
click at [745, 326] on input "file" at bounding box center [755, 312] width 336 height 33
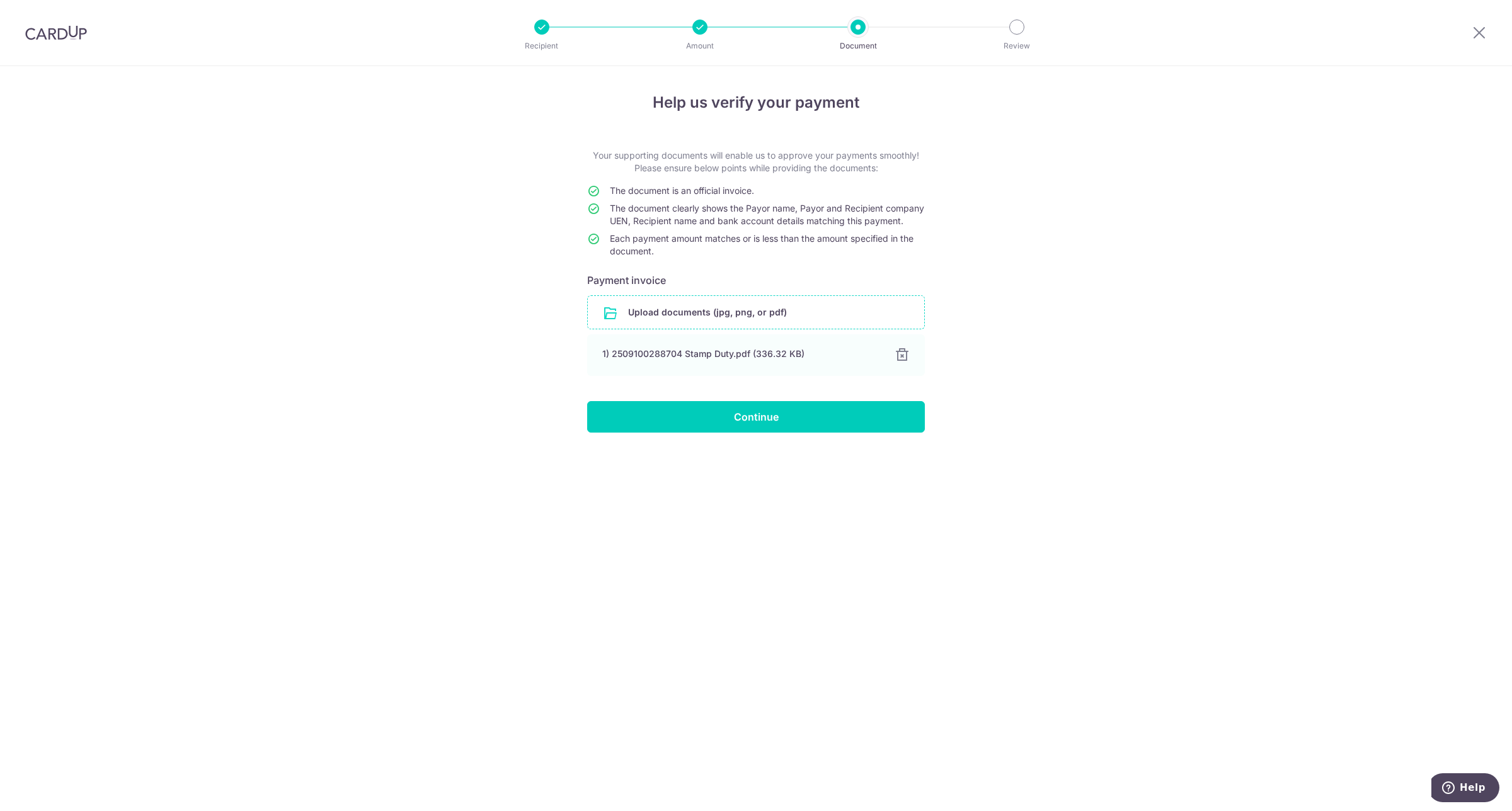
click at [807, 325] on input "file" at bounding box center [755, 312] width 336 height 33
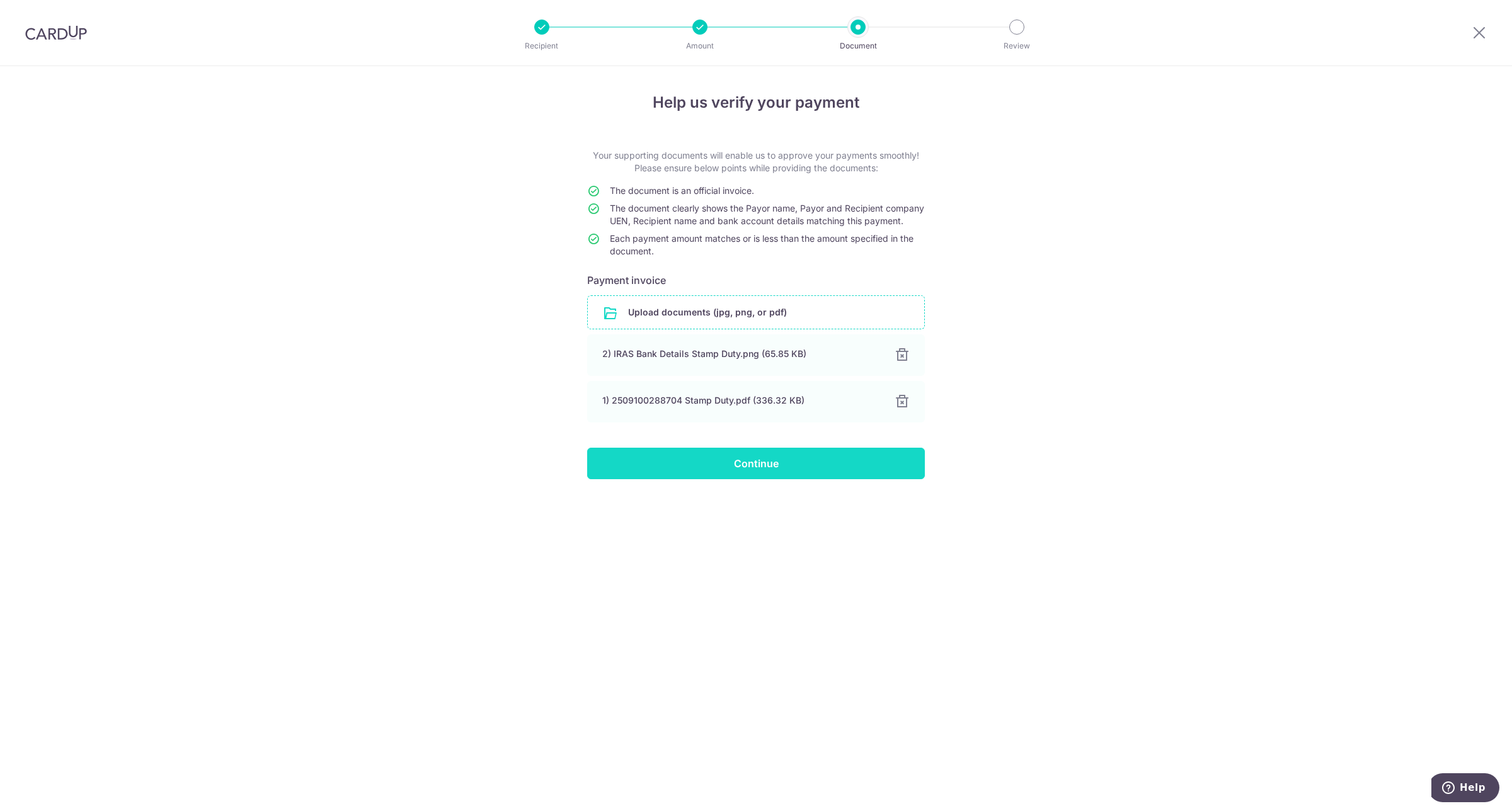
click at [788, 464] on input "Continue" at bounding box center [756, 464] width 337 height 32
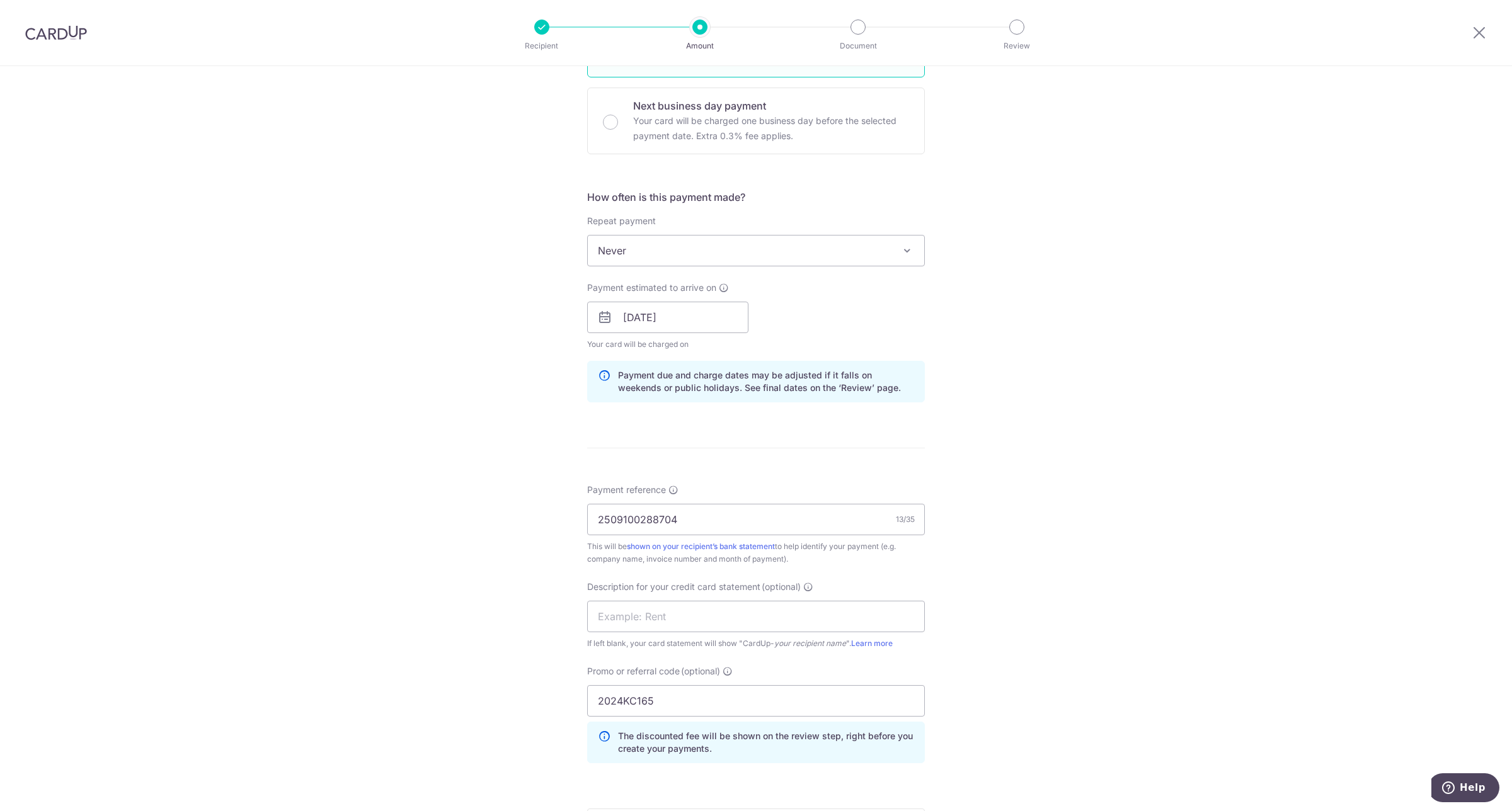
scroll to position [369, 0]
drag, startPoint x: 699, startPoint y: 699, endPoint x: 236, endPoint y: 644, distance: 466.3
click at [236, 644] on div "Tell us more about your payment Enter payment amount SGD 27,200.00 27200.00 GST…" at bounding box center [756, 363] width 1512 height 1332
type input "OCBC15"
click at [1100, 678] on div "Tell us more about your payment Enter payment amount SGD 27,200.00 27200.00 GST…" at bounding box center [756, 363] width 1512 height 1332
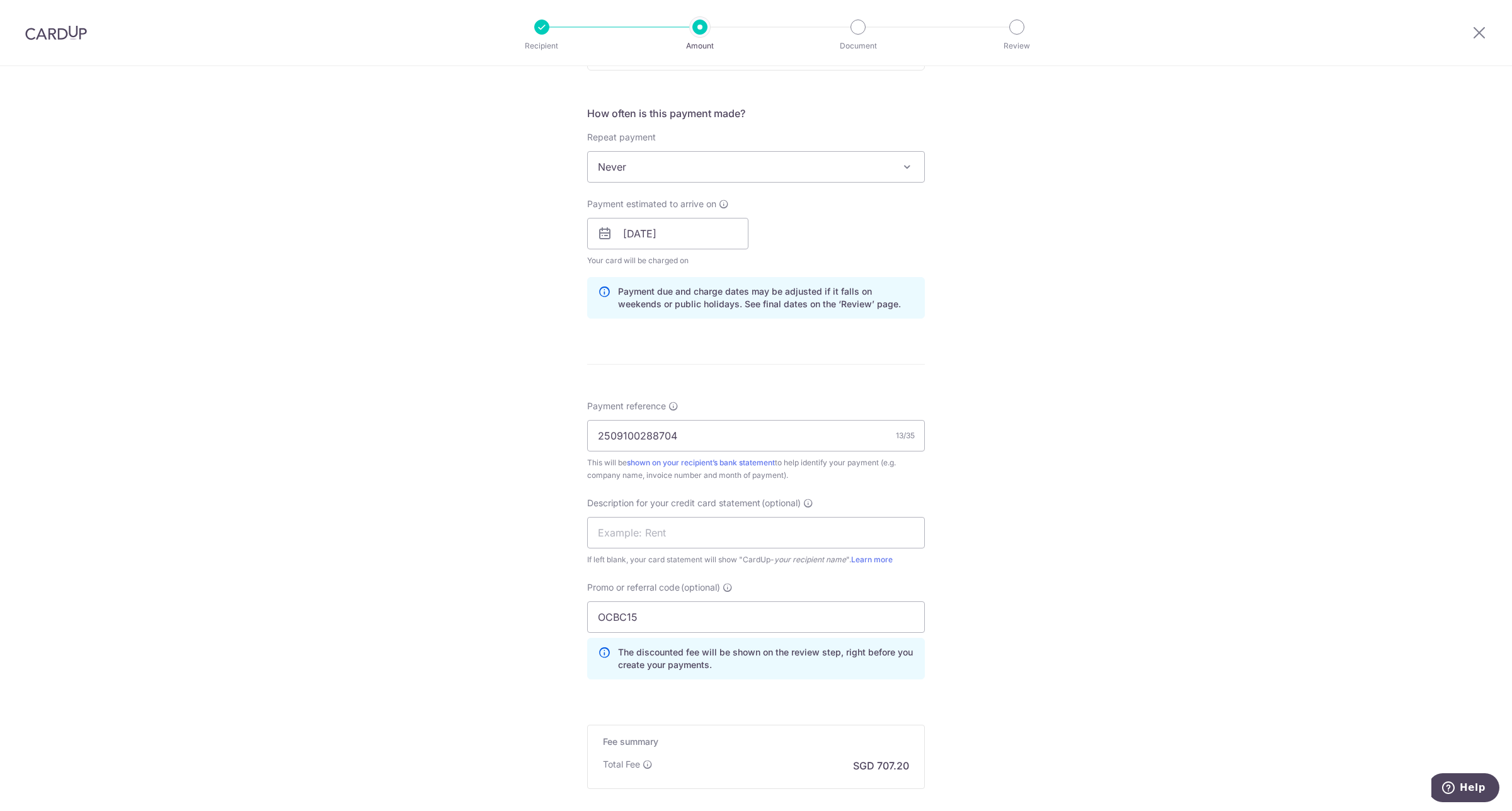
scroll to position [589, 0]
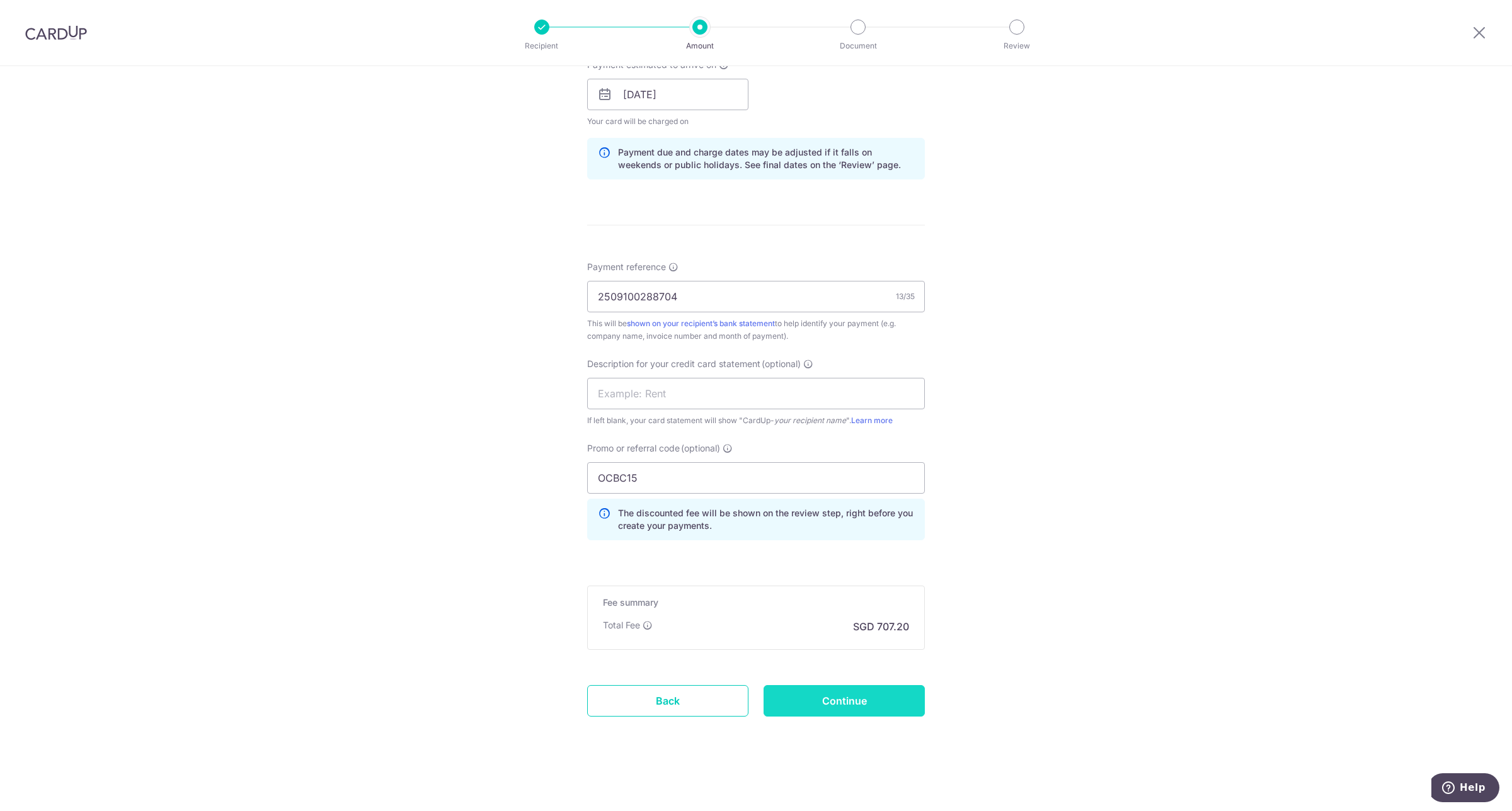
click at [852, 700] on input "Continue" at bounding box center [844, 701] width 161 height 32
type input "Update Schedule"
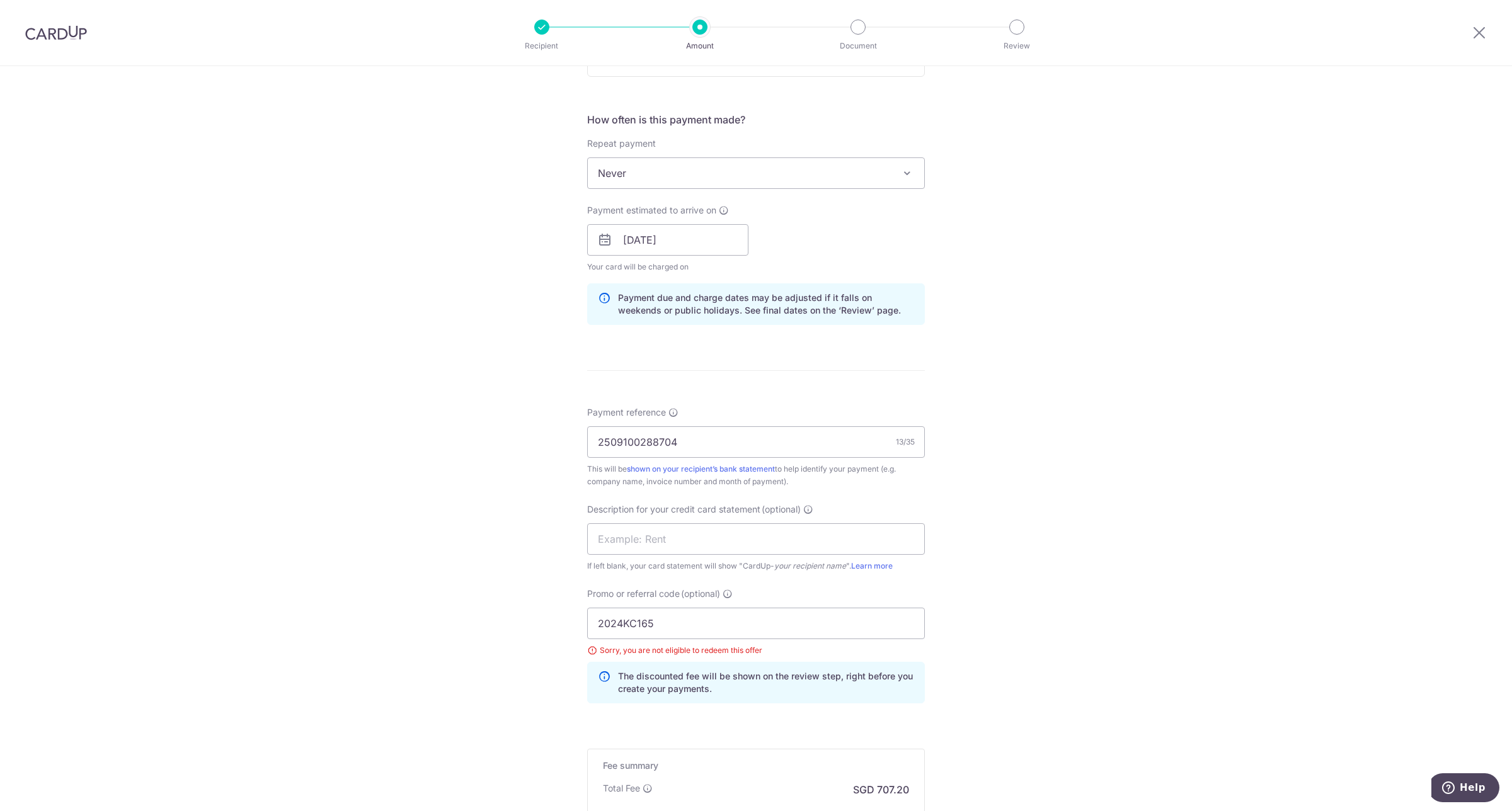
scroll to position [470, 0]
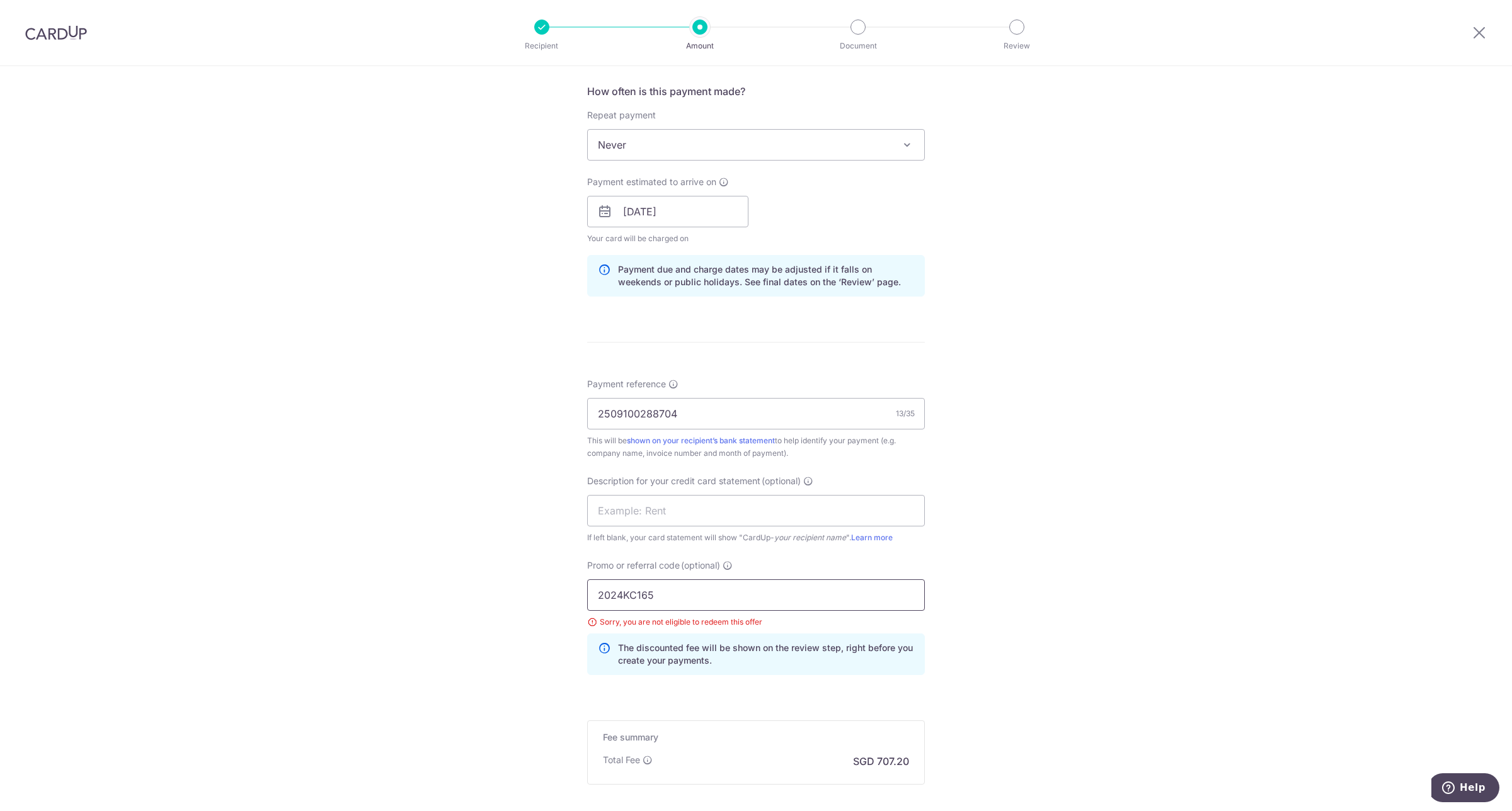
drag, startPoint x: 378, startPoint y: 526, endPoint x: 57, endPoint y: 417, distance: 339.0
click at [57, 417] on div "Tell us more about your payment Enter payment amount SGD 27,200.00 27200.00 GST…" at bounding box center [756, 271] width 1512 height 1349
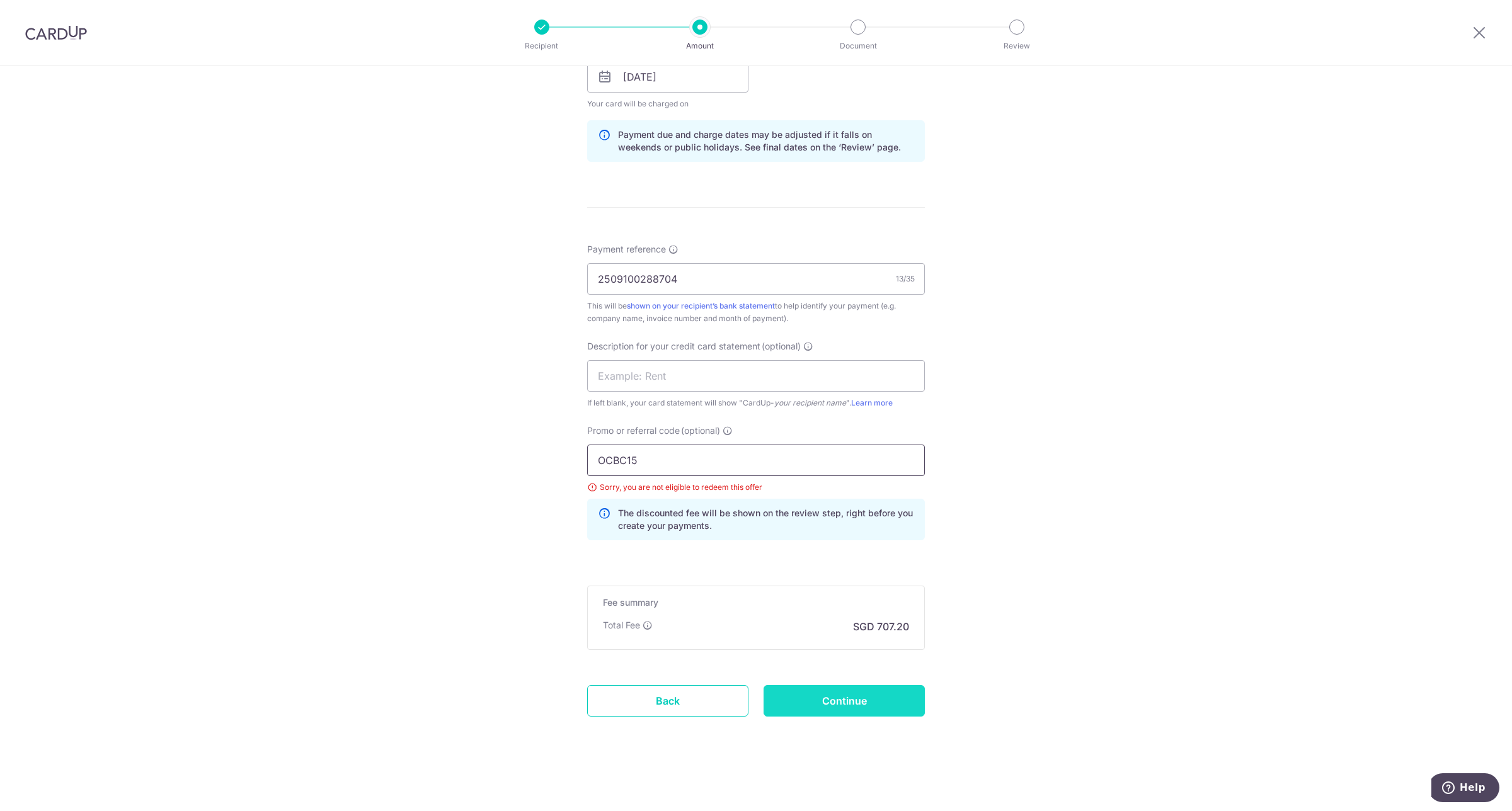
type input "OCBC15"
click at [881, 700] on input "Continue" at bounding box center [844, 701] width 161 height 32
type input "Update Schedule"
click at [878, 697] on input "Continue" at bounding box center [844, 701] width 161 height 32
type input "Update Schedule"
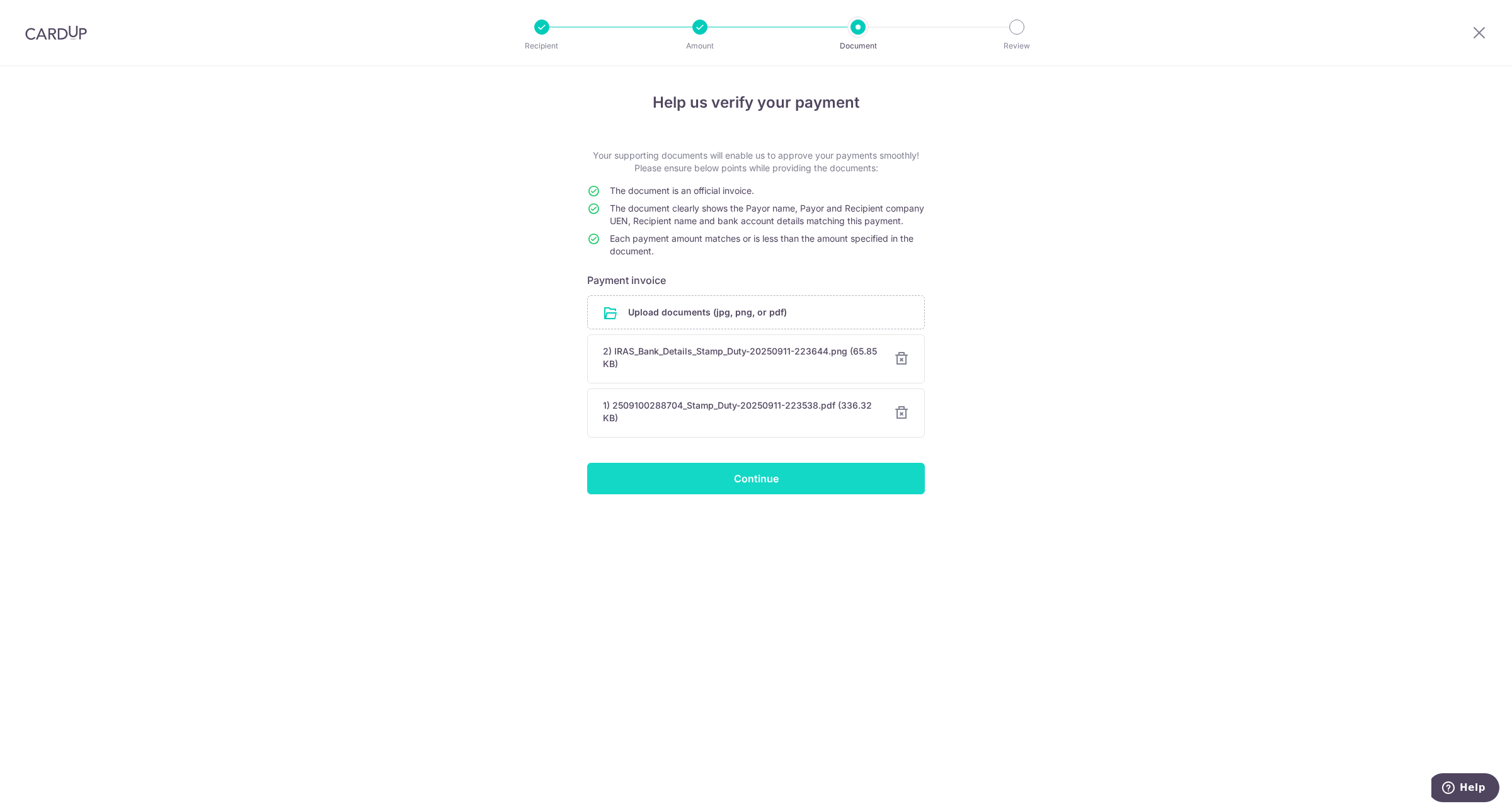
click at [803, 494] on input "Continue" at bounding box center [756, 479] width 337 height 32
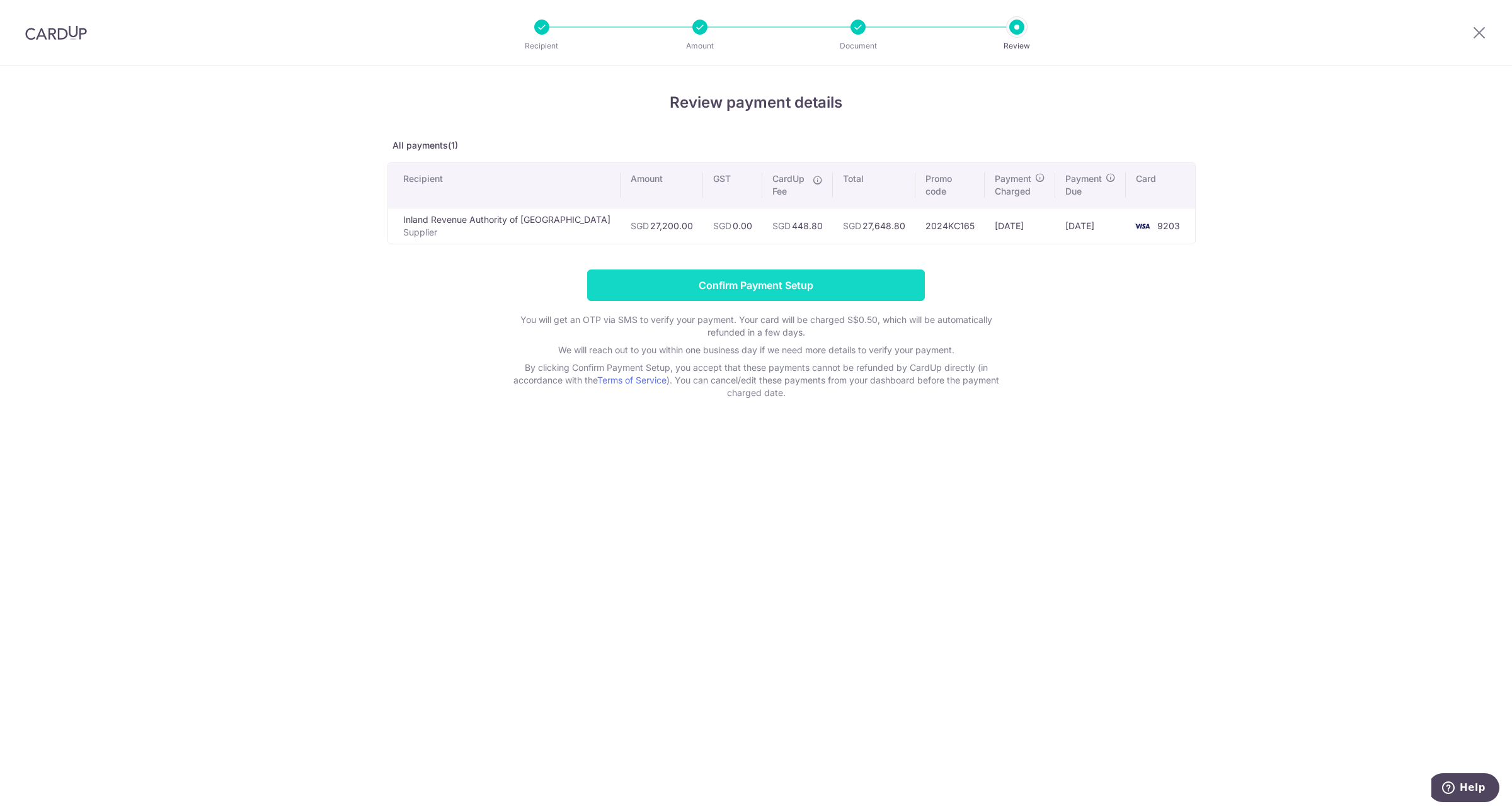
click at [782, 280] on input "Confirm Payment Setup" at bounding box center [756, 286] width 337 height 32
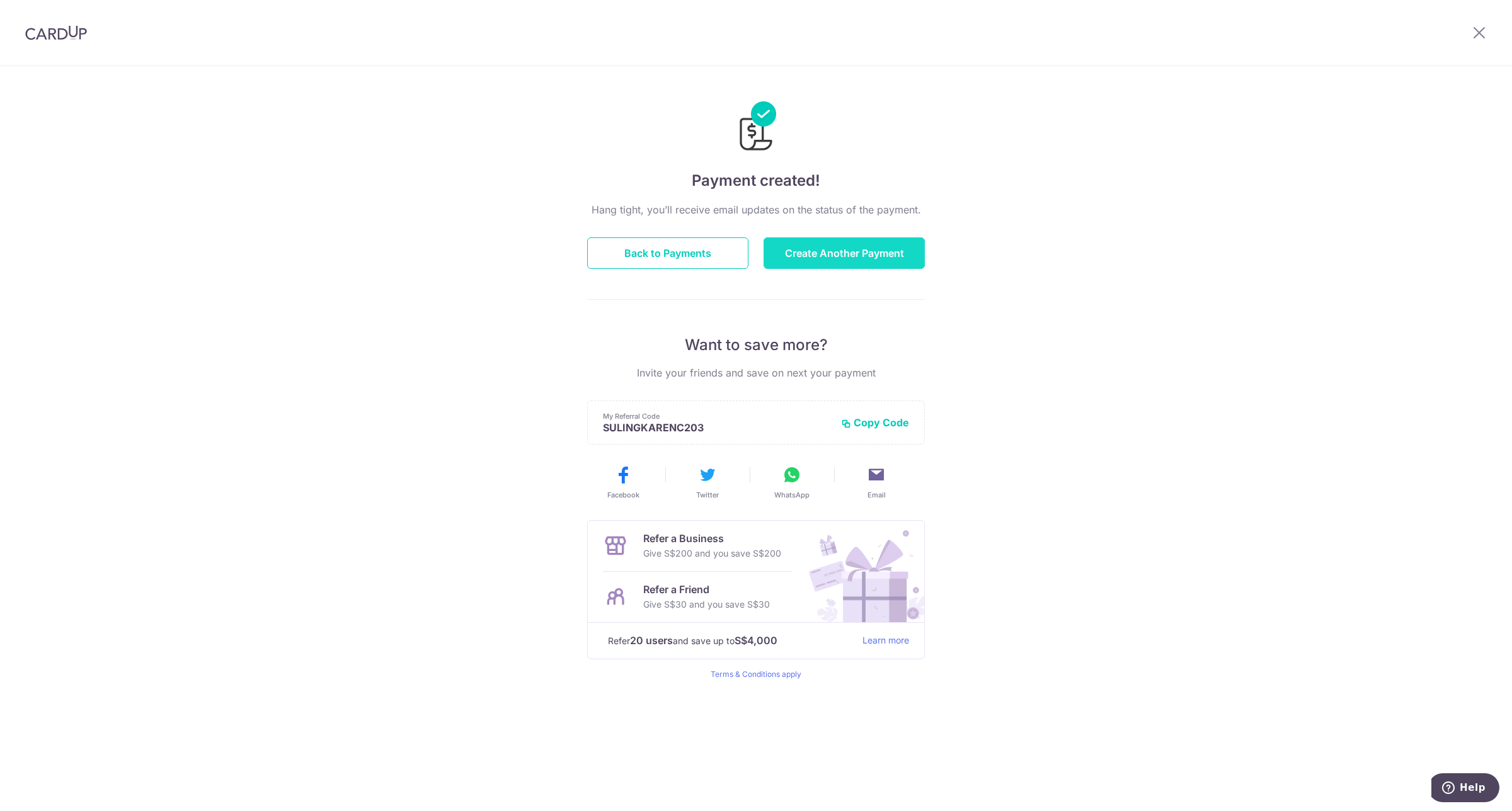
click at [887, 249] on button "Create Another Payment" at bounding box center [844, 254] width 161 height 32
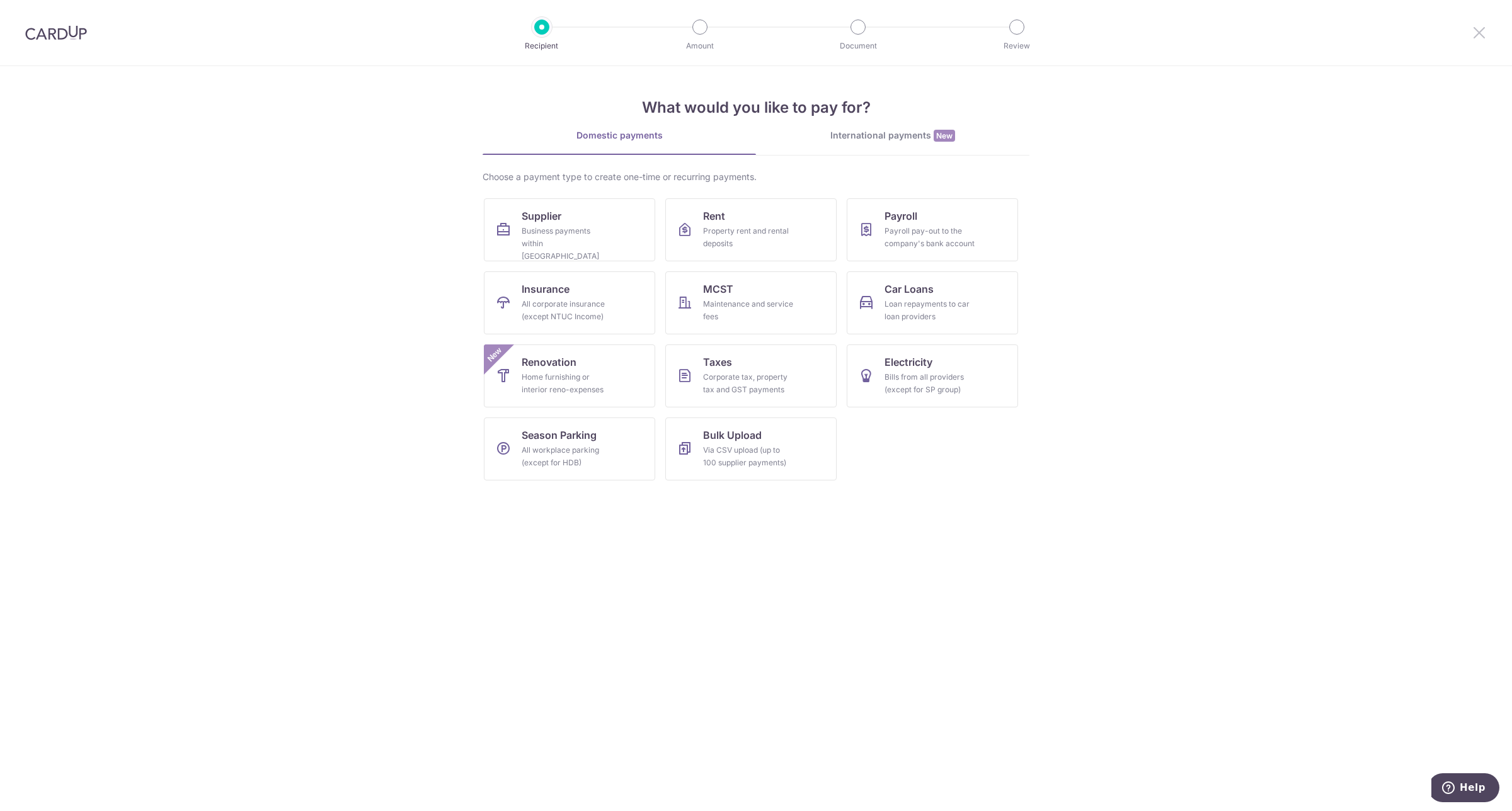
click at [1486, 36] on icon at bounding box center [1479, 32] width 15 height 16
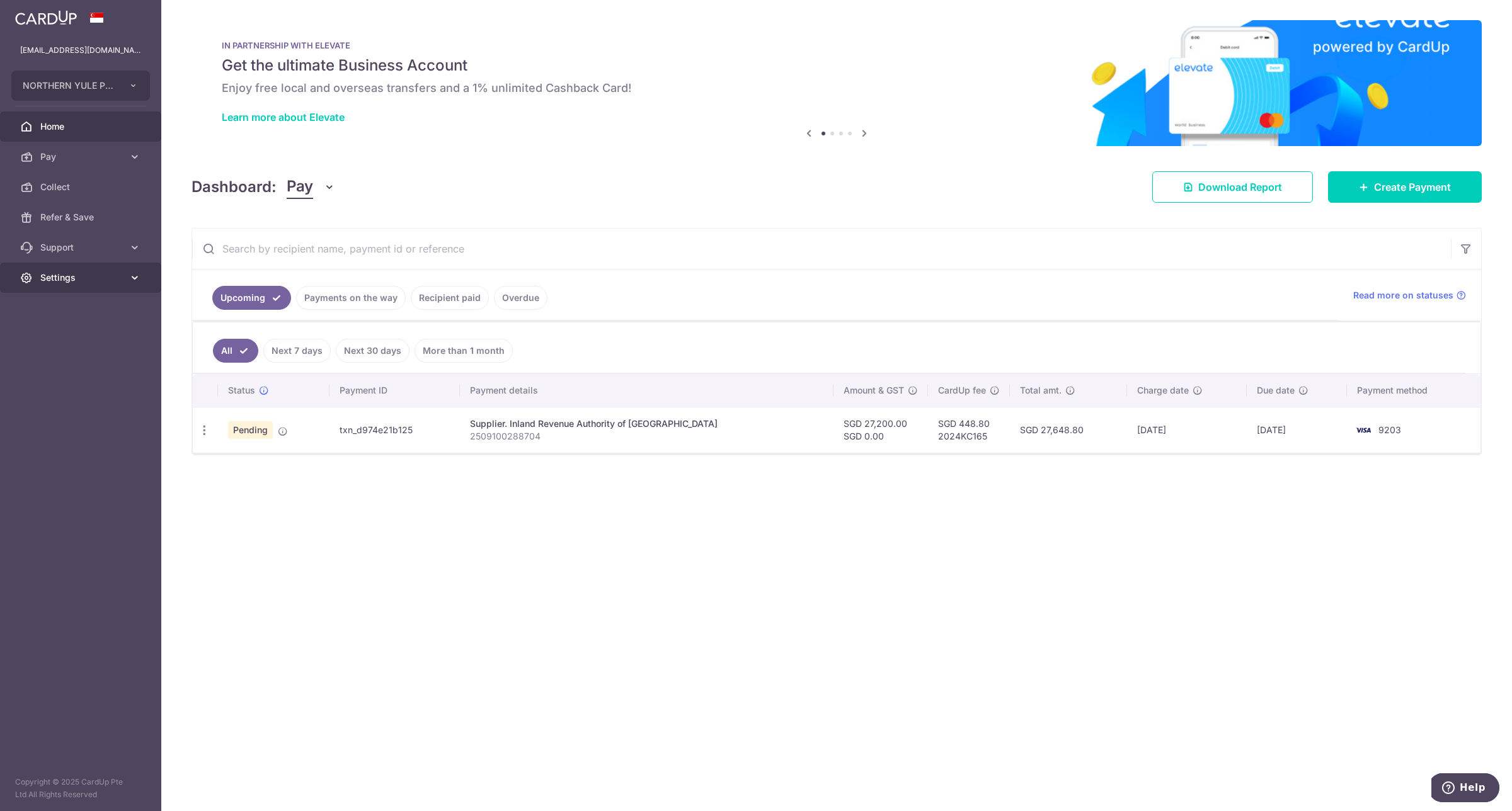
click at [128, 275] on icon at bounding box center [134, 277] width 12 height 12
click at [94, 332] on span "Logout" at bounding box center [82, 337] width 83 height 12
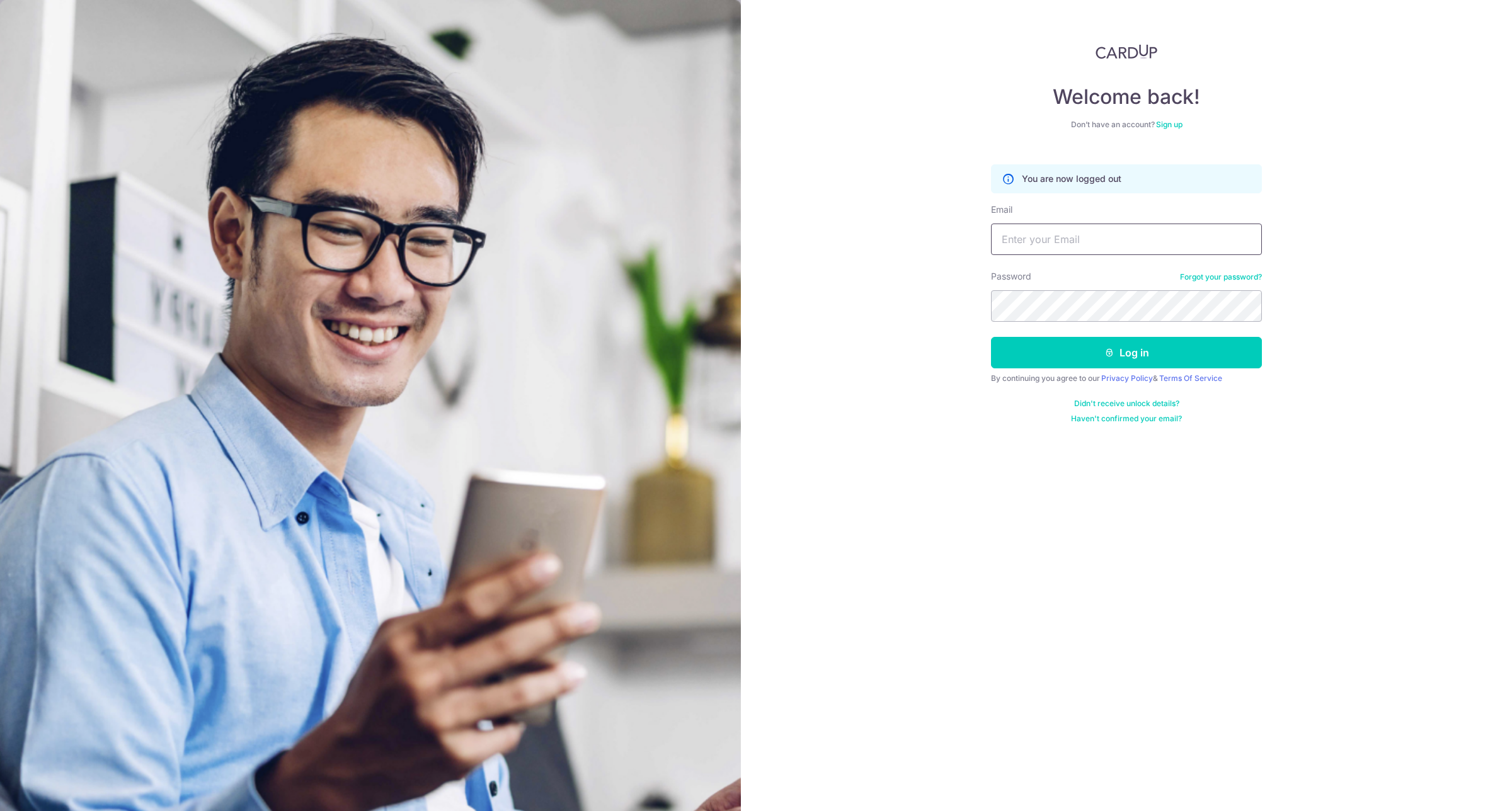
click at [1224, 247] on input "Email" at bounding box center [1126, 240] width 271 height 32
click at [1088, 252] on input "the" at bounding box center [1126, 240] width 271 height 32
type input "[PERSON_NAME][EMAIL_ADDRESS][DOMAIN_NAME]"
click at [1142, 362] on button "Log in" at bounding box center [1126, 353] width 271 height 32
